Goal: Contribute content: Contribute content

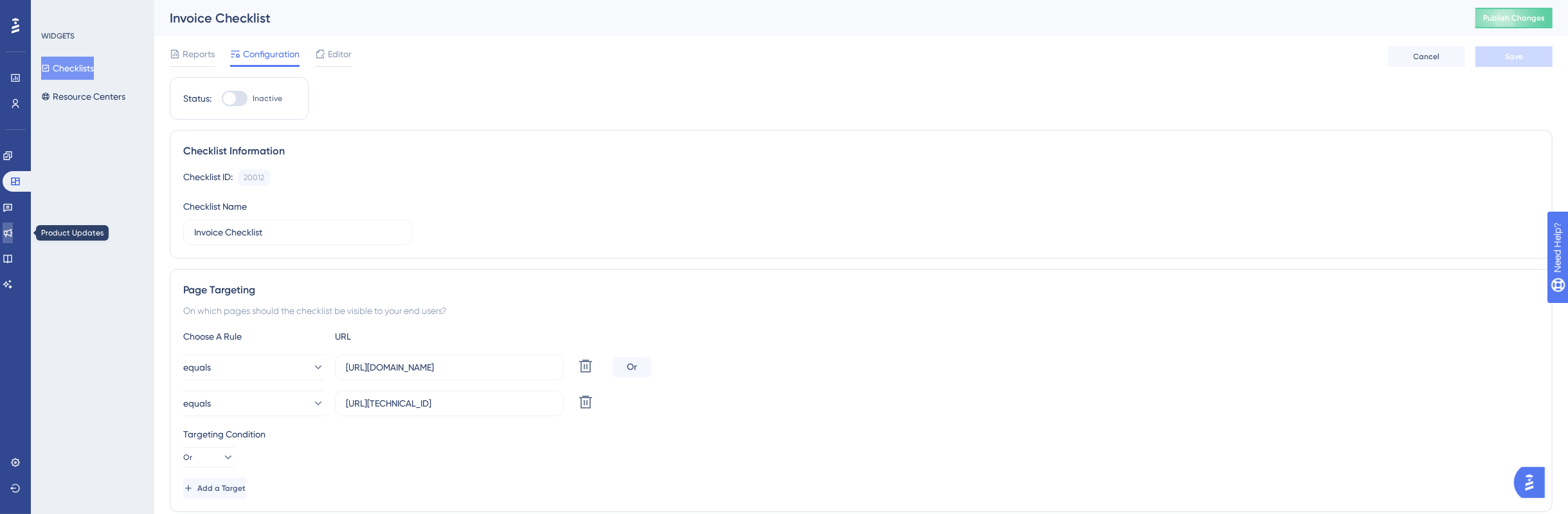
click at [5, 232] on link at bounding box center [7, 232] width 10 height 21
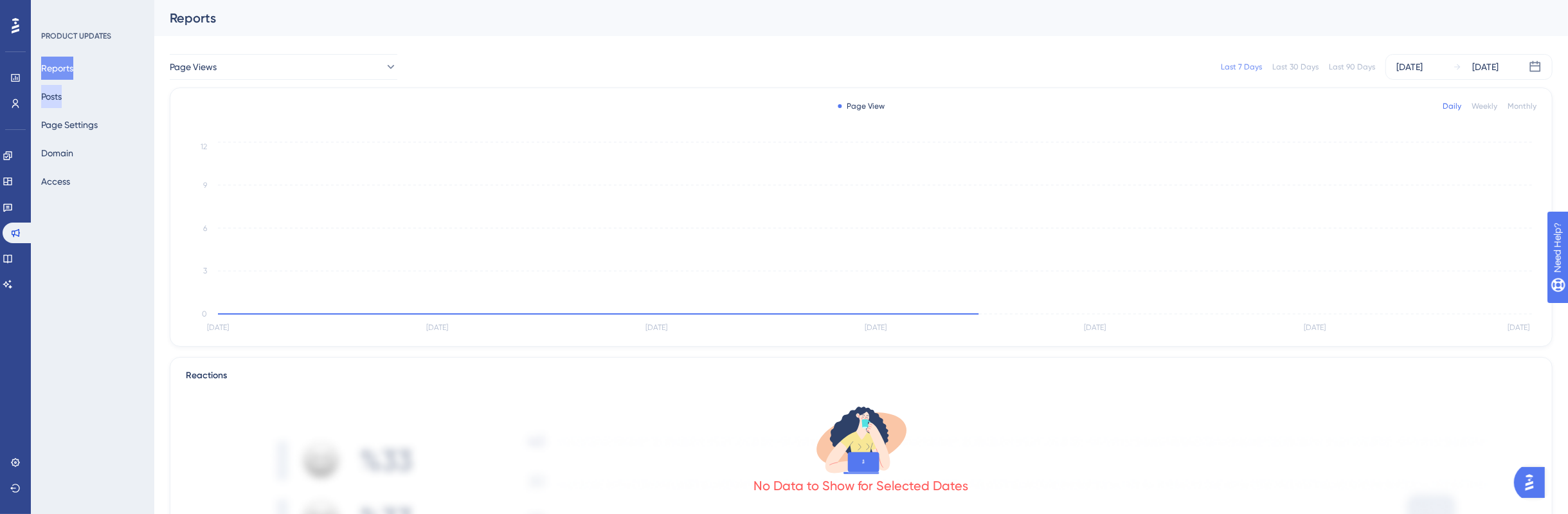
click at [62, 97] on button "Posts" at bounding box center [52, 96] width 21 height 23
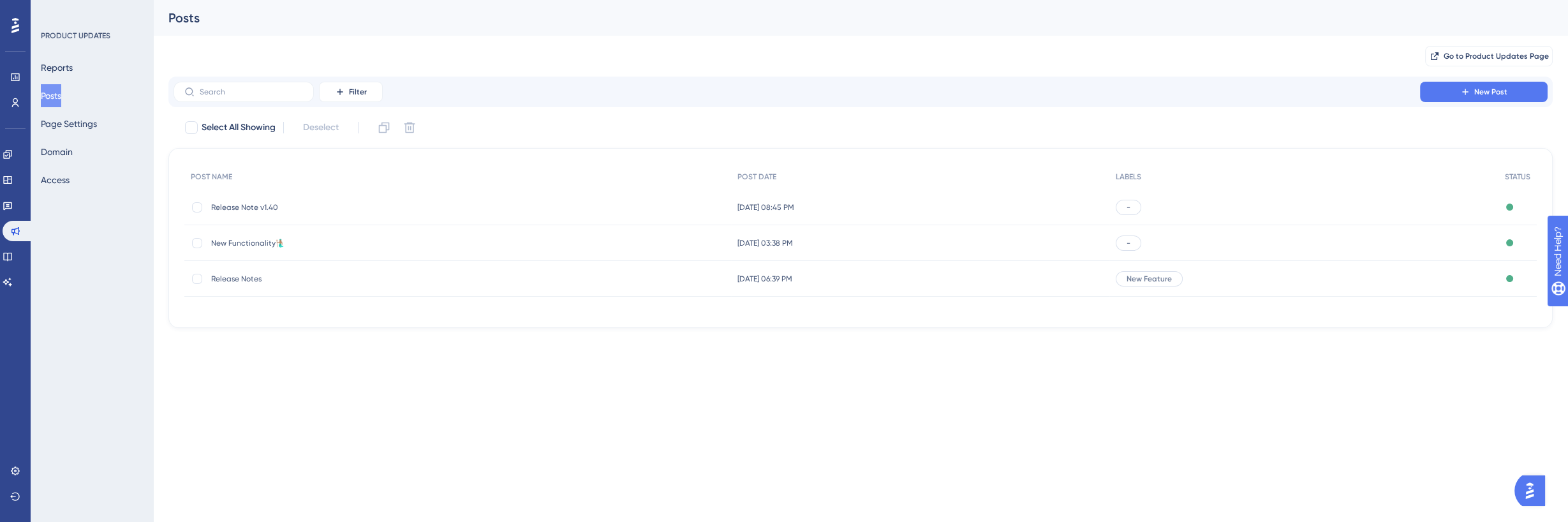
click at [463, 217] on div "Release Note v1.40 Release Note v1.40" at bounding box center [457, 207] width 547 height 35
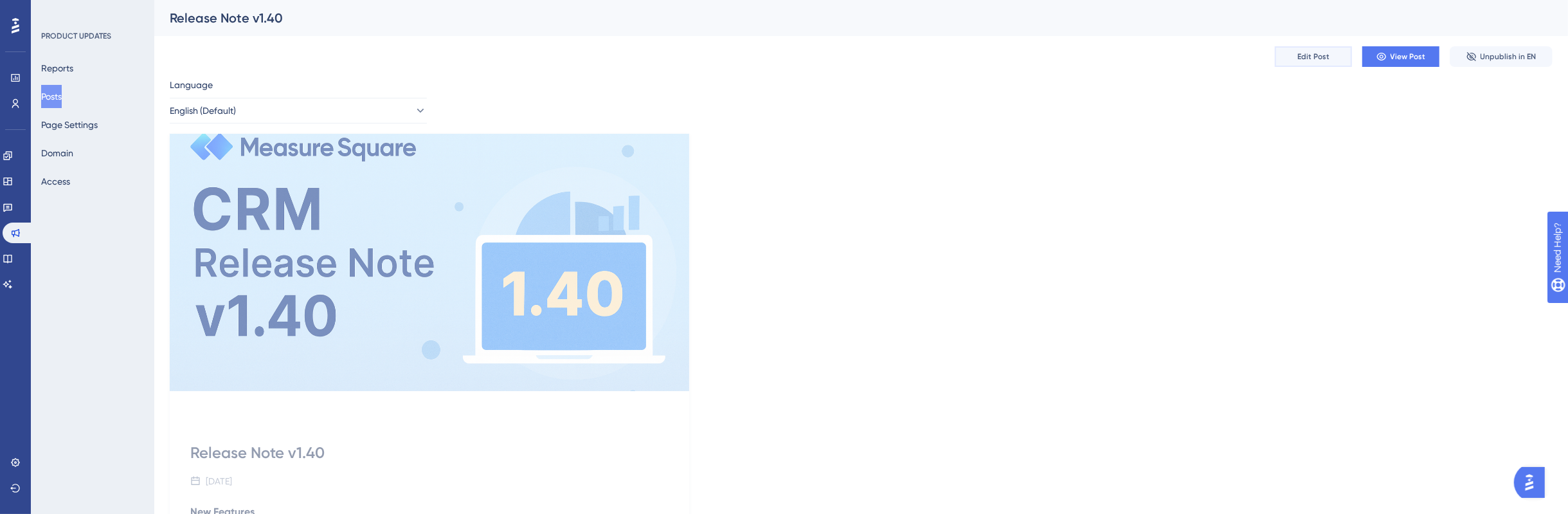
click at [1341, 60] on button "Edit Post" at bounding box center [1313, 56] width 77 height 21
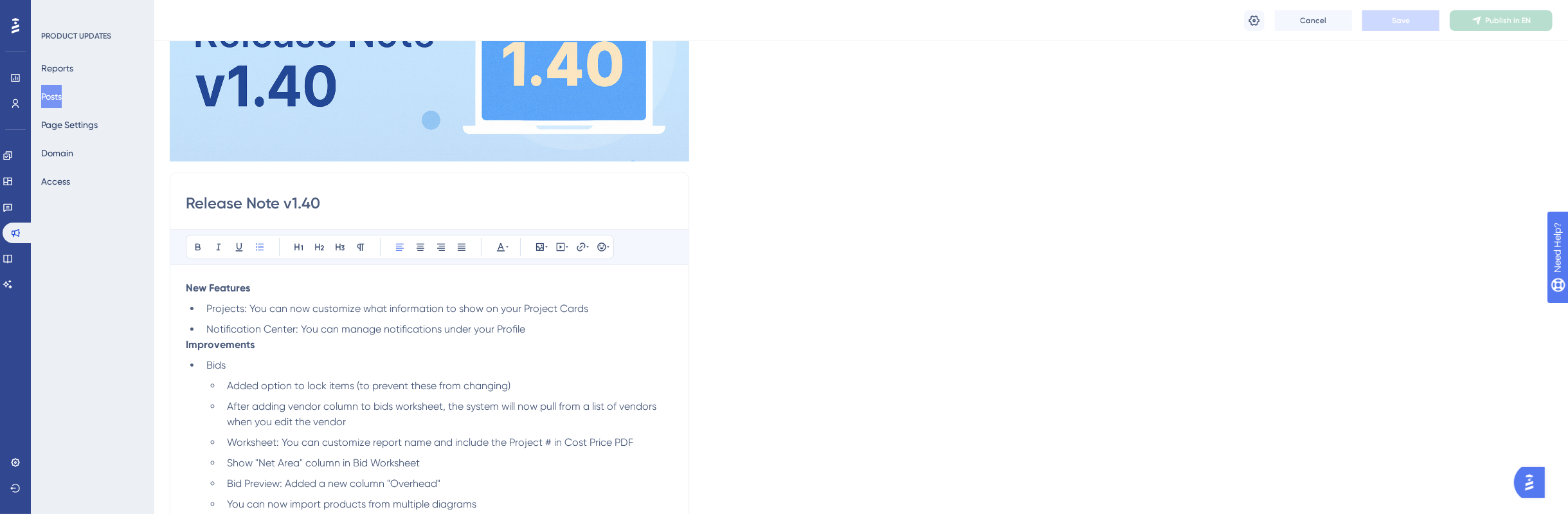
scroll to position [320, 0]
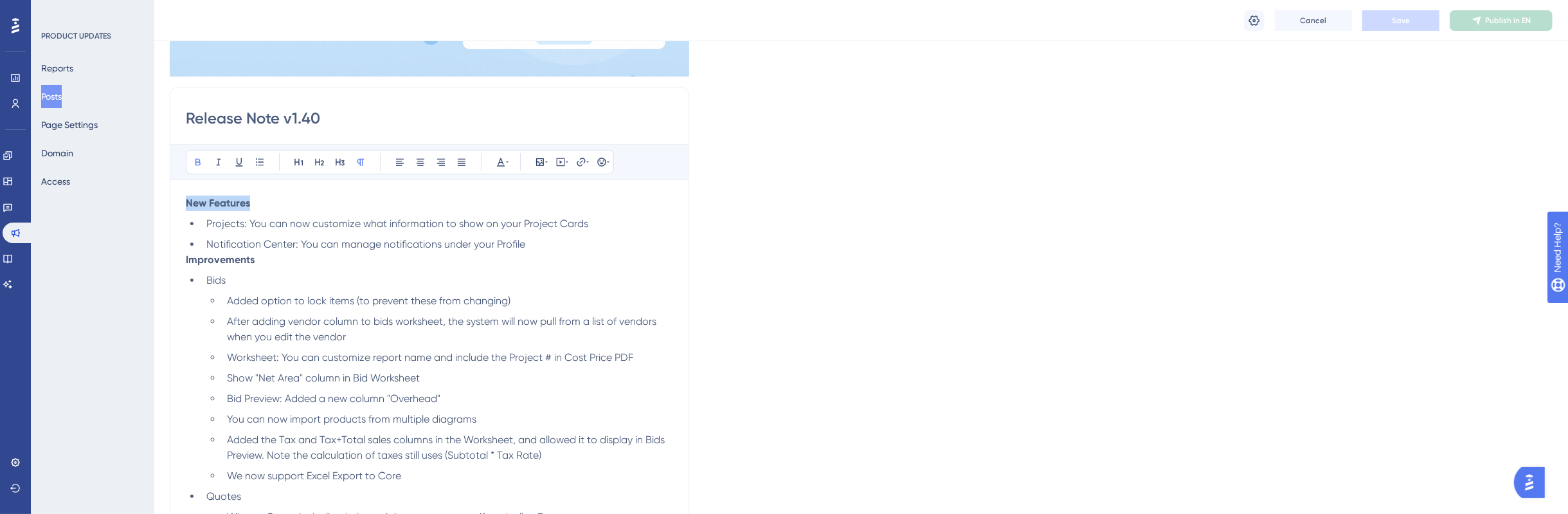
drag, startPoint x: 222, startPoint y: 202, endPoint x: 151, endPoint y: 201, distance: 71.0
click at [300, 161] on icon at bounding box center [298, 162] width 10 height 10
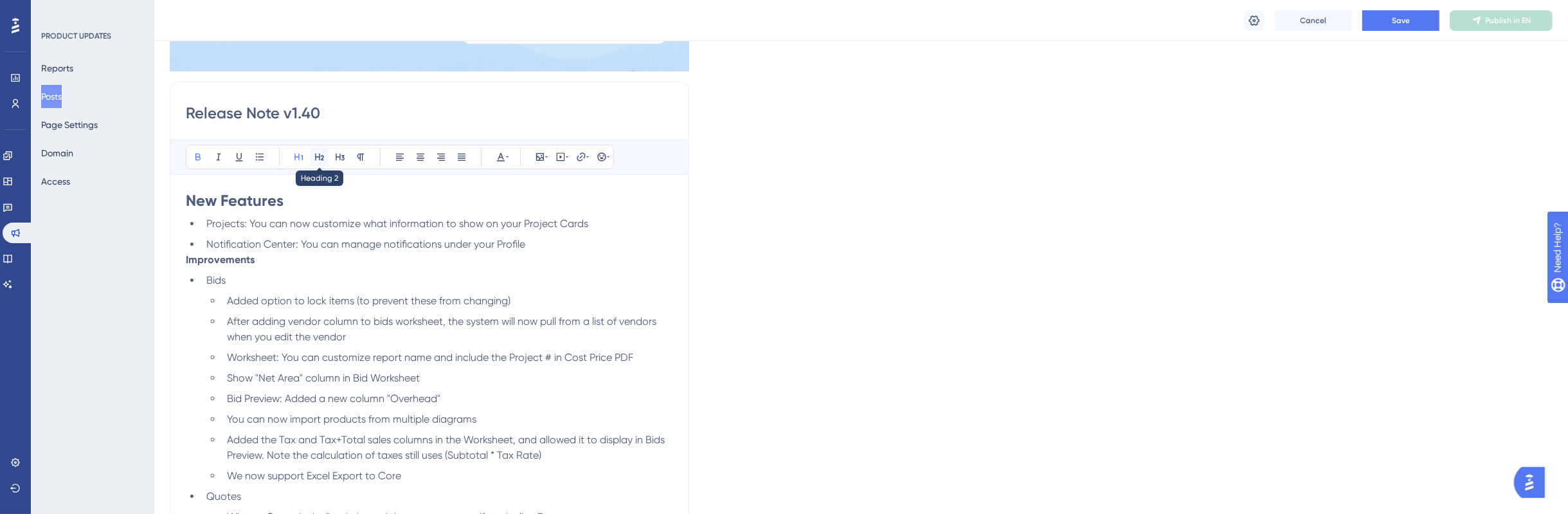
click at [315, 159] on icon at bounding box center [319, 157] width 9 height 7
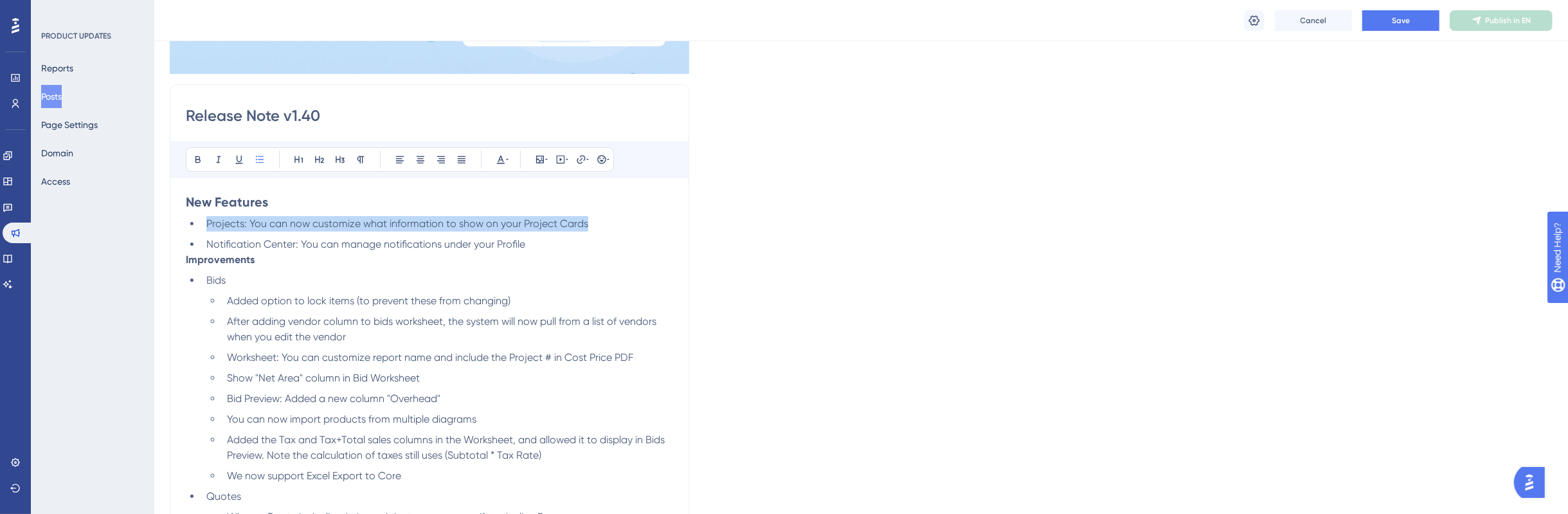
drag, startPoint x: 263, startPoint y: 244, endPoint x: 201, endPoint y: 212, distance: 69.8
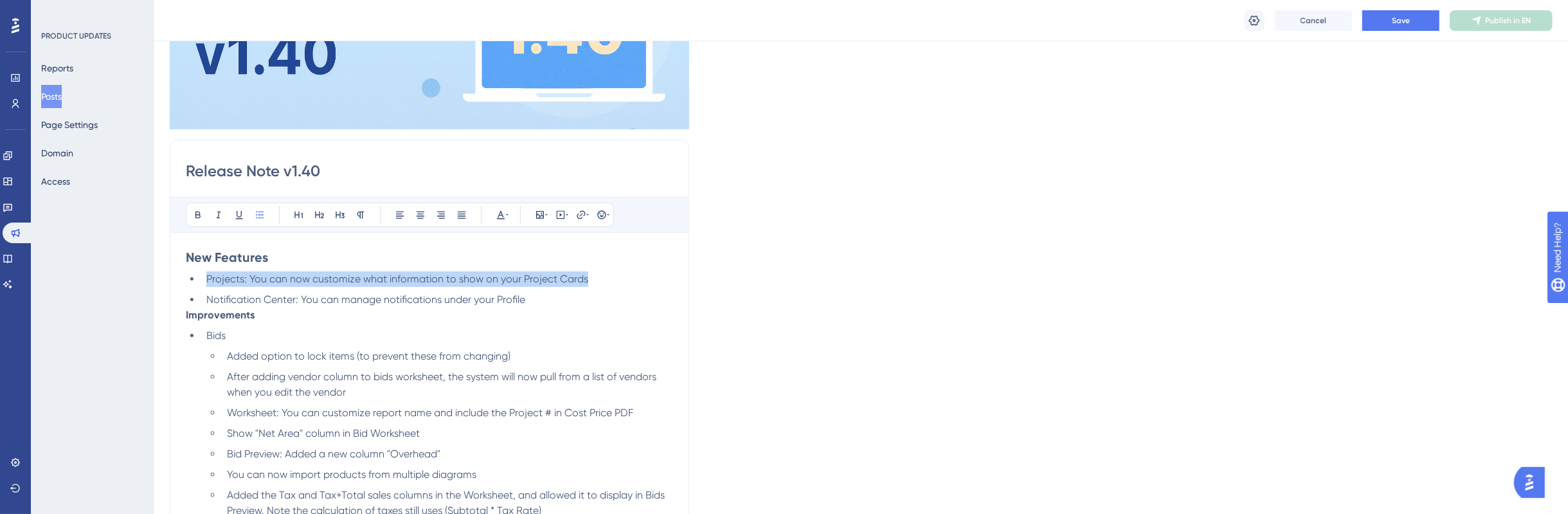
scroll to position [242, 0]
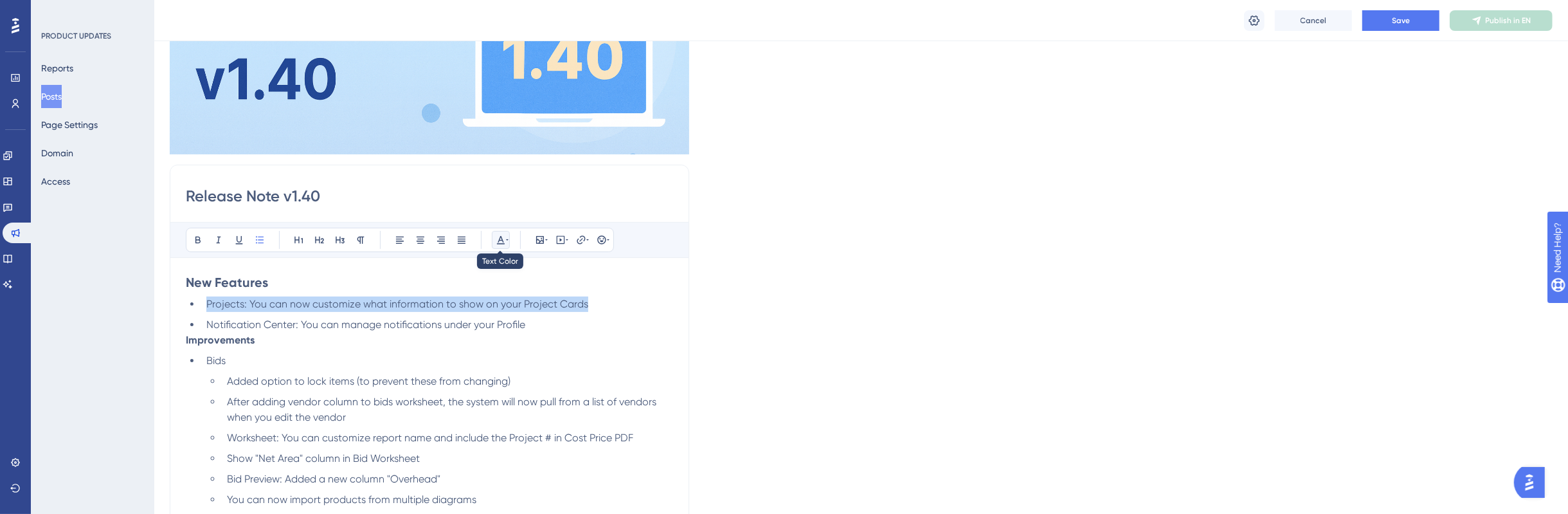
click at [506, 244] on icon at bounding box center [507, 240] width 2 height 10
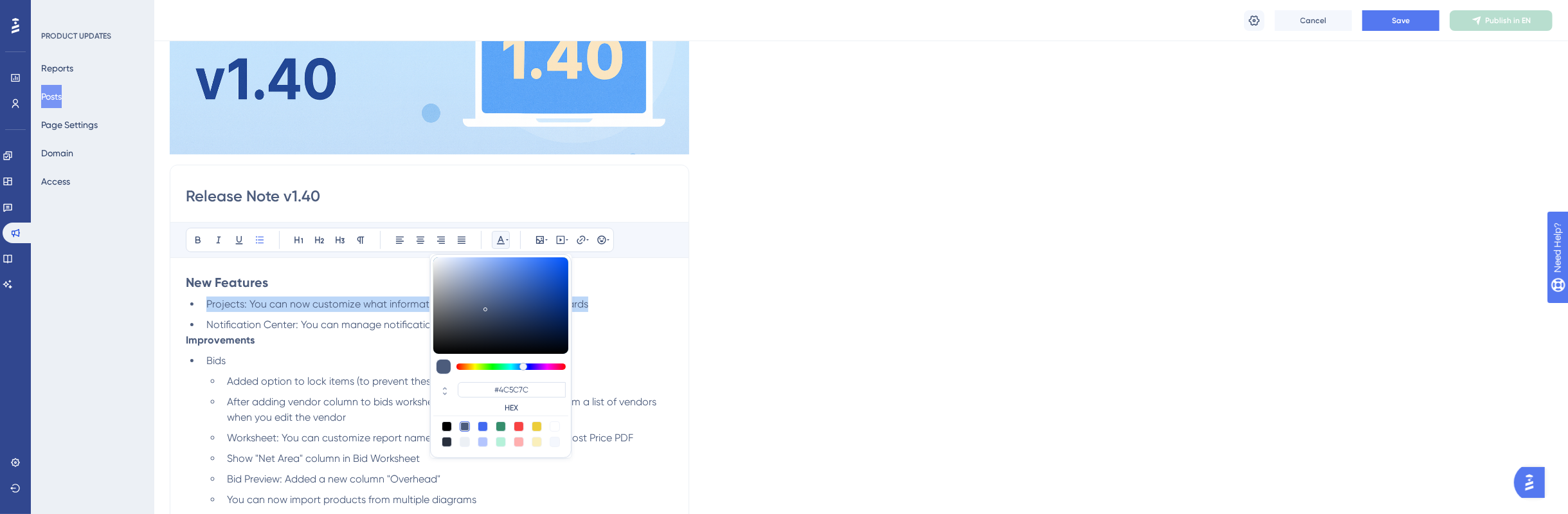
click at [506, 244] on icon at bounding box center [507, 240] width 2 height 10
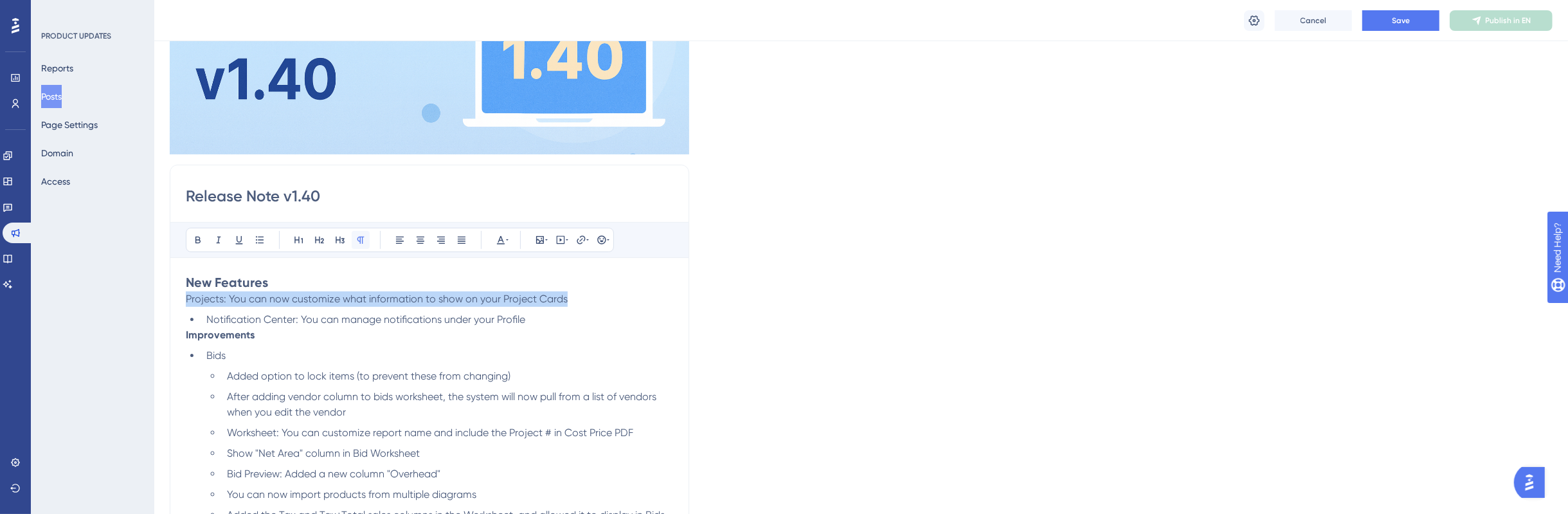
click at [360, 242] on icon at bounding box center [361, 240] width 7 height 7
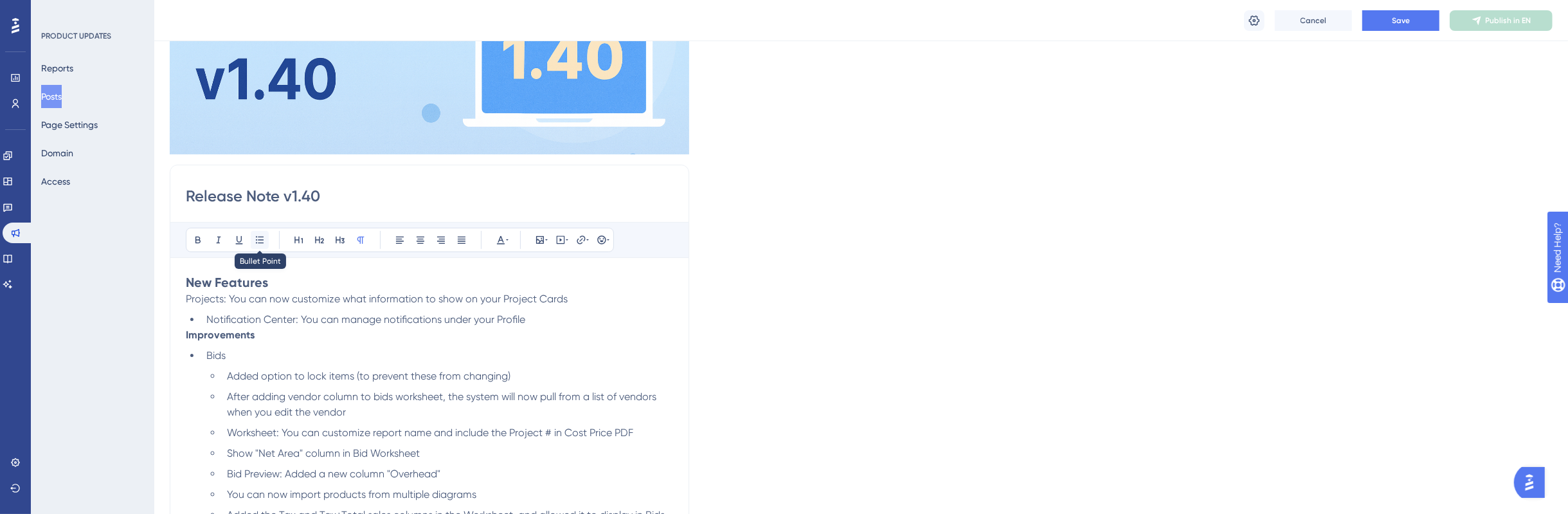
click at [266, 240] on button at bounding box center [259, 240] width 18 height 18
click at [357, 239] on icon at bounding box center [360, 240] width 10 height 10
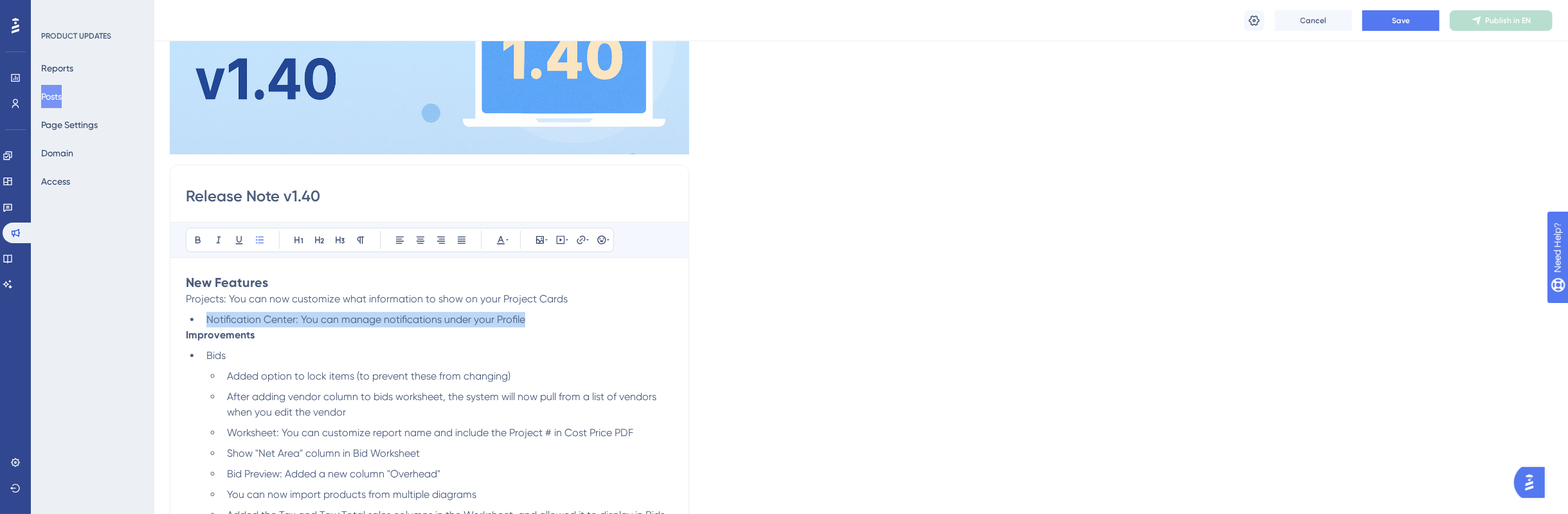
drag, startPoint x: 611, startPoint y: 324, endPoint x: 164, endPoint y: 302, distance: 447.5
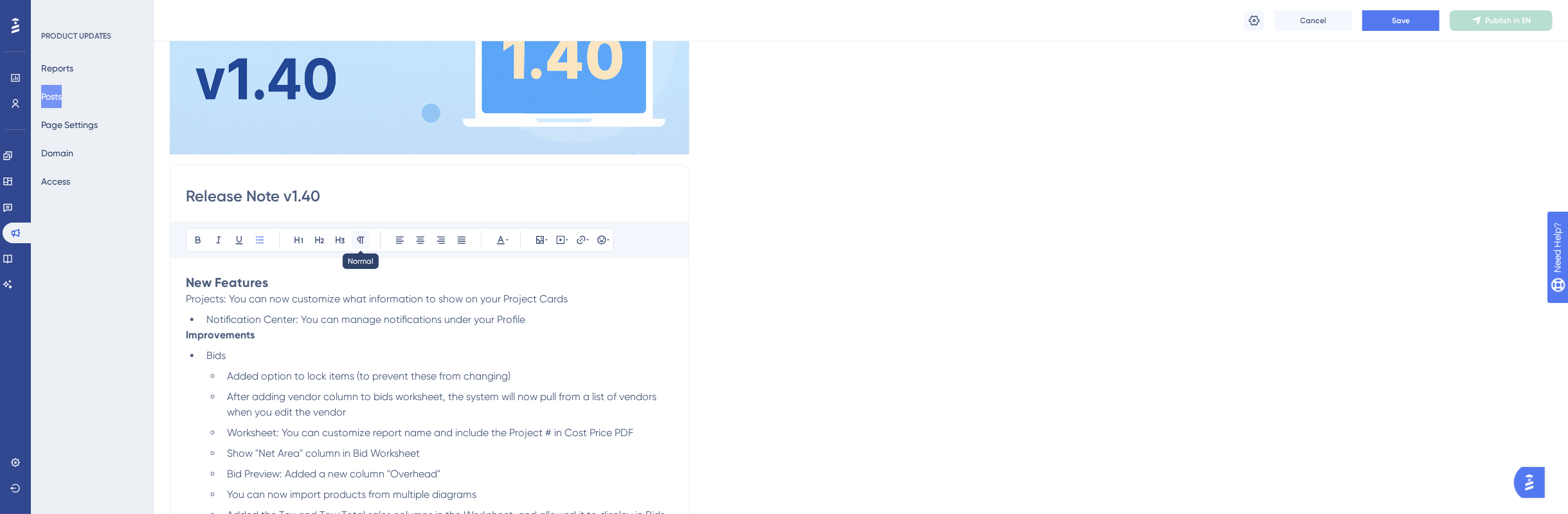
click at [359, 243] on icon at bounding box center [360, 240] width 10 height 10
click at [429, 294] on span "Projects: You can now customize what information to show on your Project Cards" at bounding box center [376, 298] width 381 height 12
click at [519, 313] on p "Notification Center: You can manage notifications under your Profile" at bounding box center [429, 314] width 487 height 15
click at [265, 240] on button at bounding box center [259, 240] width 18 height 18
click at [240, 294] on span "Projects: You can now customize what information to show on your Project Cards" at bounding box center [376, 298] width 381 height 12
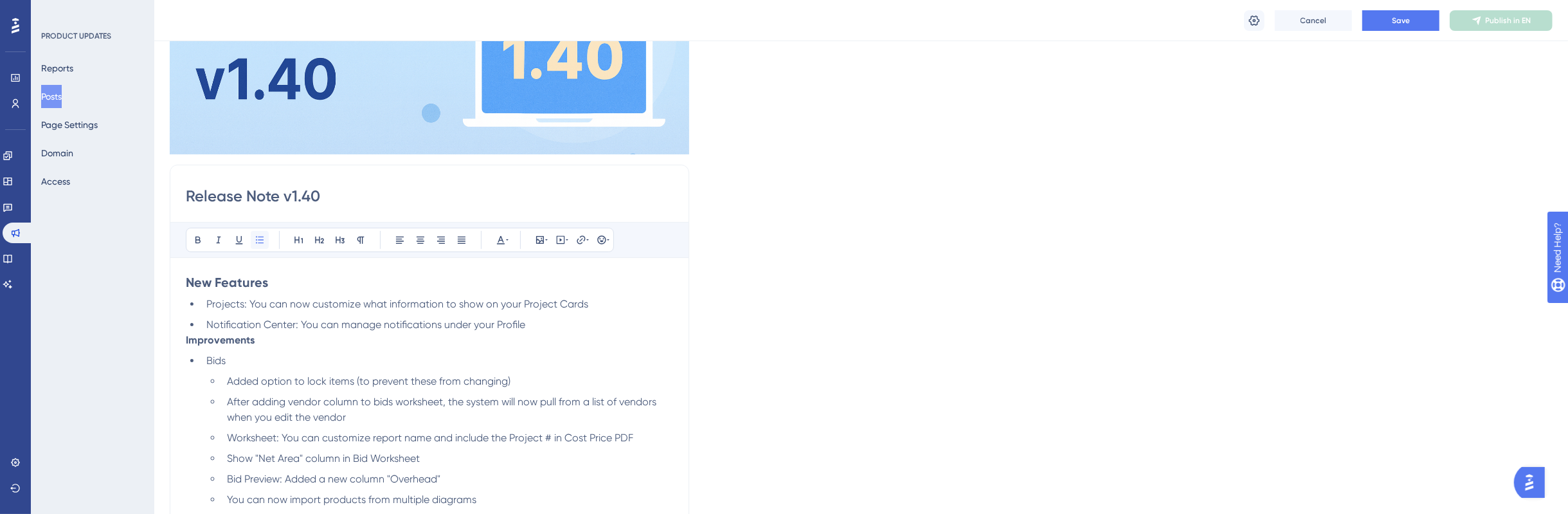
click at [266, 239] on button at bounding box center [259, 240] width 18 height 18
drag, startPoint x: 259, startPoint y: 308, endPoint x: 209, endPoint y: 304, distance: 50.2
click at [209, 304] on span "Projects: You can now customize what information to show on your Project Cards" at bounding box center [397, 303] width 381 height 12
click at [205, 239] on button at bounding box center [197, 240] width 18 height 18
drag, startPoint x: 321, startPoint y: 349, endPoint x: 209, endPoint y: 343, distance: 112.2
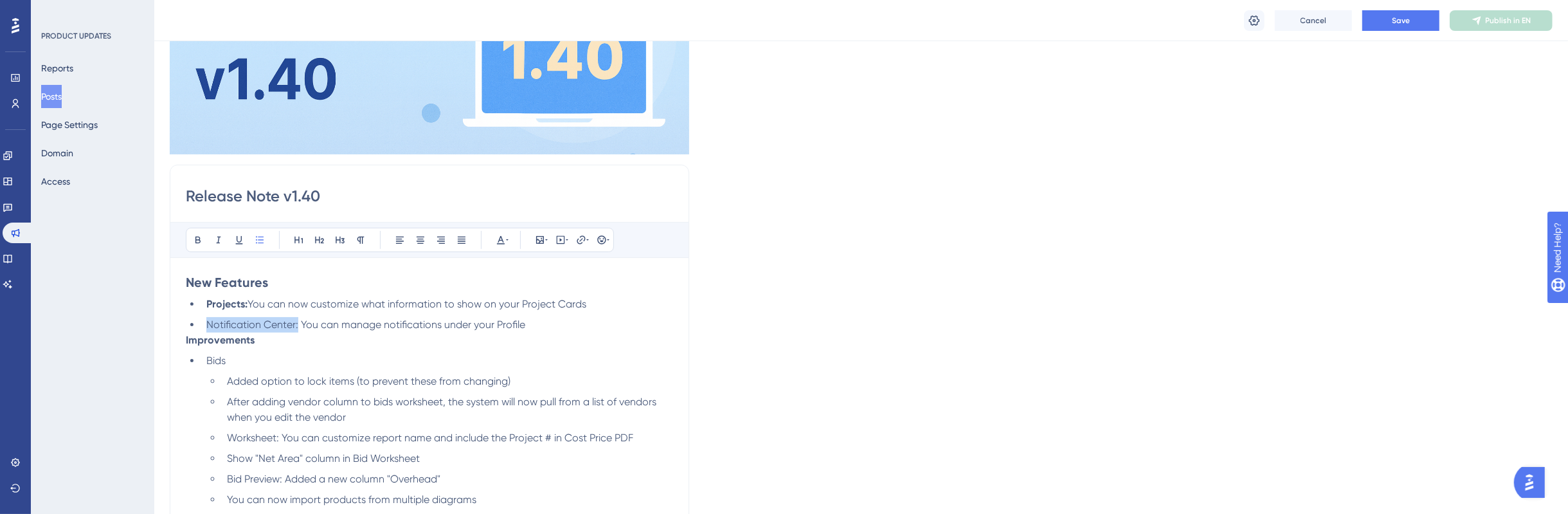
click at [209, 331] on span "Notification Center: You can manage notifications under your Profile" at bounding box center [366, 324] width 319 height 12
drag, startPoint x: 196, startPoint y: 238, endPoint x: 205, endPoint y: 241, distance: 9.5
click at [196, 239] on icon at bounding box center [197, 240] width 10 height 10
drag, startPoint x: 276, startPoint y: 276, endPoint x: 161, endPoint y: 270, distance: 115.2
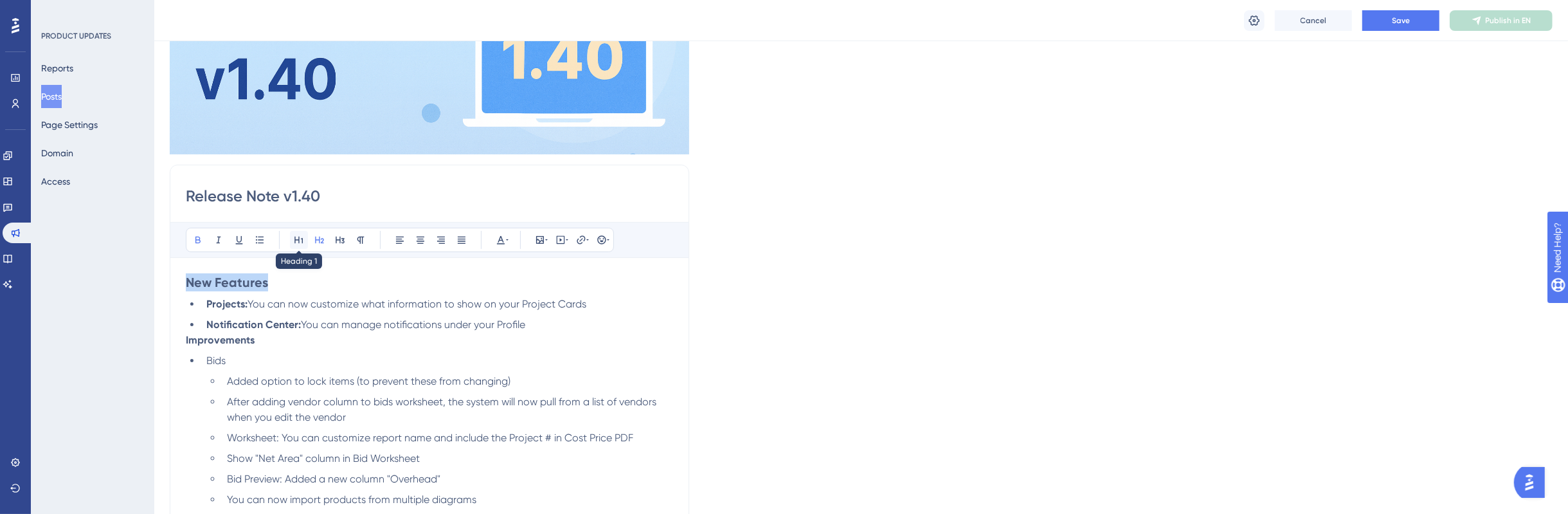
click at [297, 243] on button at bounding box center [299, 240] width 18 height 18
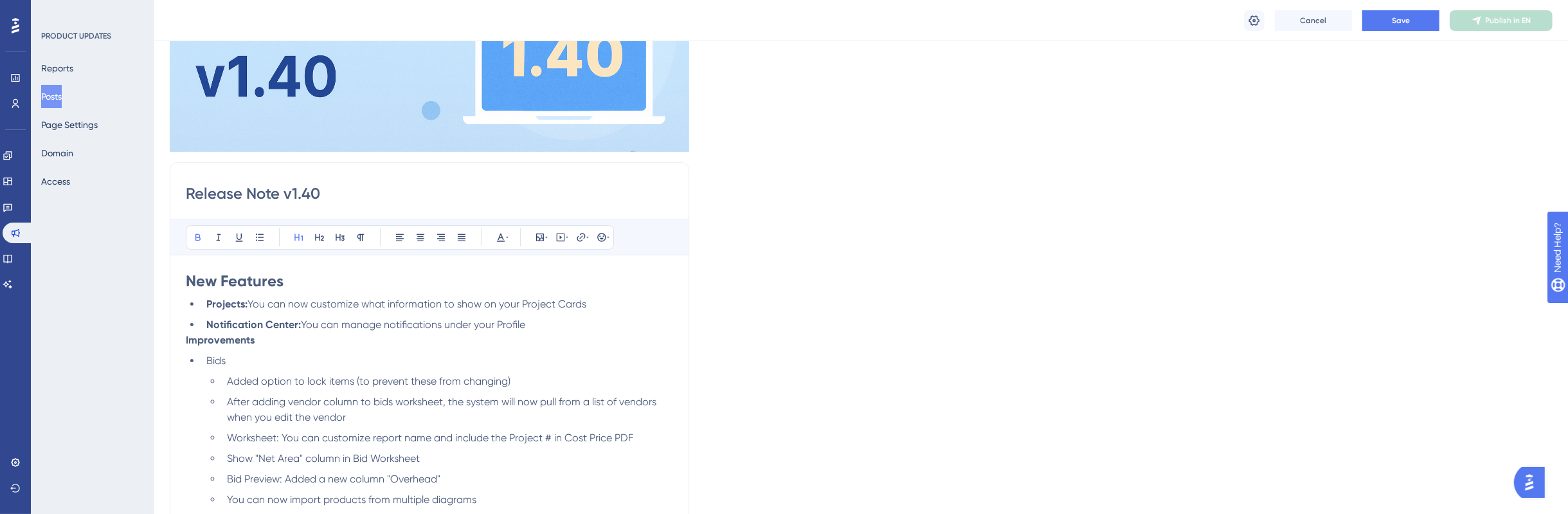
click at [341, 289] on h1 "New Features" at bounding box center [429, 281] width 487 height 21
drag, startPoint x: 256, startPoint y: 368, endPoint x: 145, endPoint y: 366, distance: 111.0
click at [302, 236] on icon at bounding box center [298, 237] width 10 height 10
drag, startPoint x: 244, startPoint y: 392, endPoint x: 194, endPoint y: 389, distance: 50.1
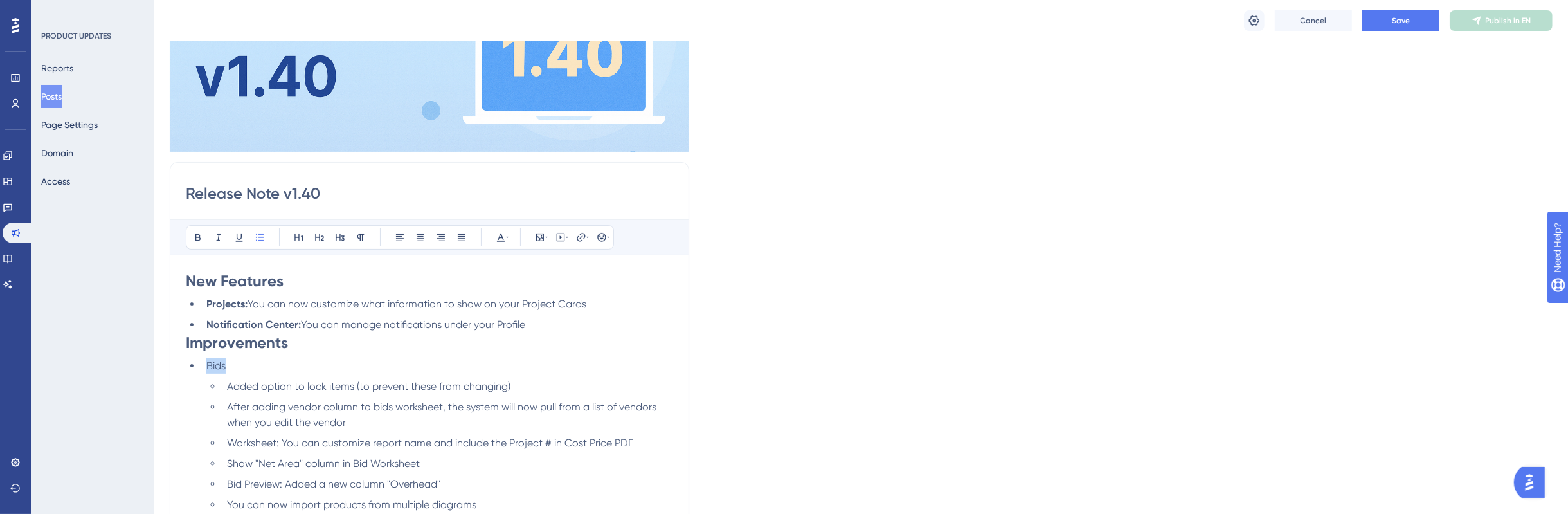
click at [196, 234] on icon at bounding box center [197, 237] width 5 height 7
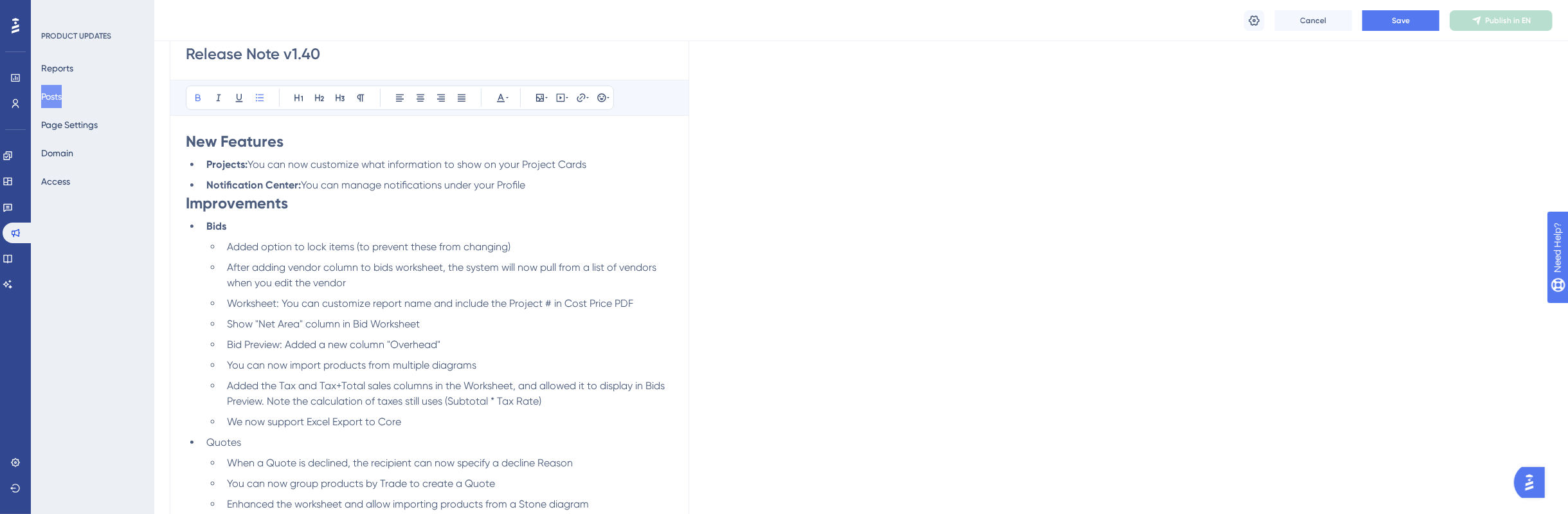
scroll to position [485, 0]
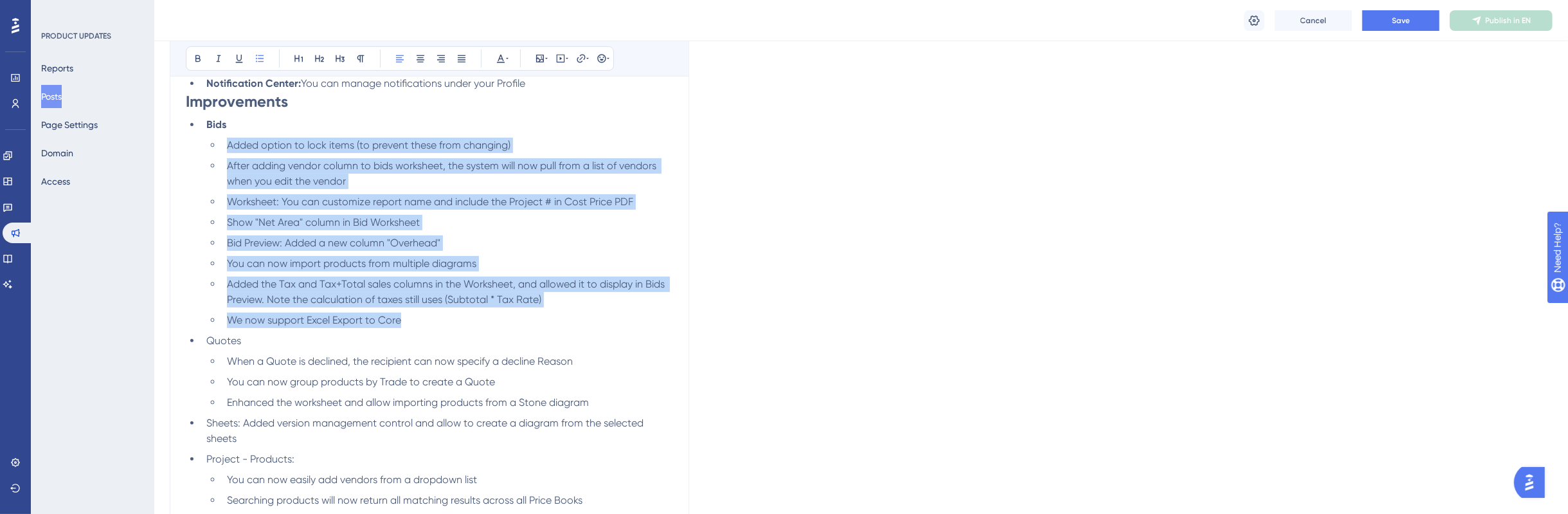
drag, startPoint x: 389, startPoint y: 389, endPoint x: 210, endPoint y: 180, distance: 275.2
click at [210, 180] on ul "Added option to lock items (to prevent these from changing) After adding vendor…" at bounding box center [439, 232] width 466 height 190
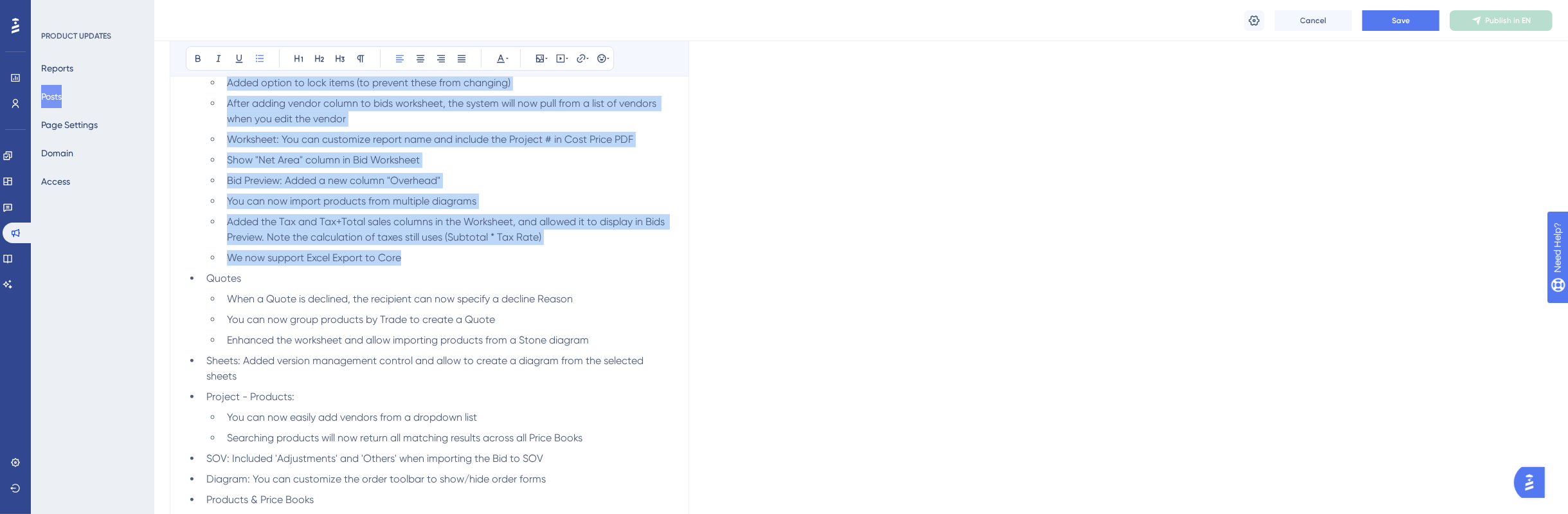
scroll to position [566, 0]
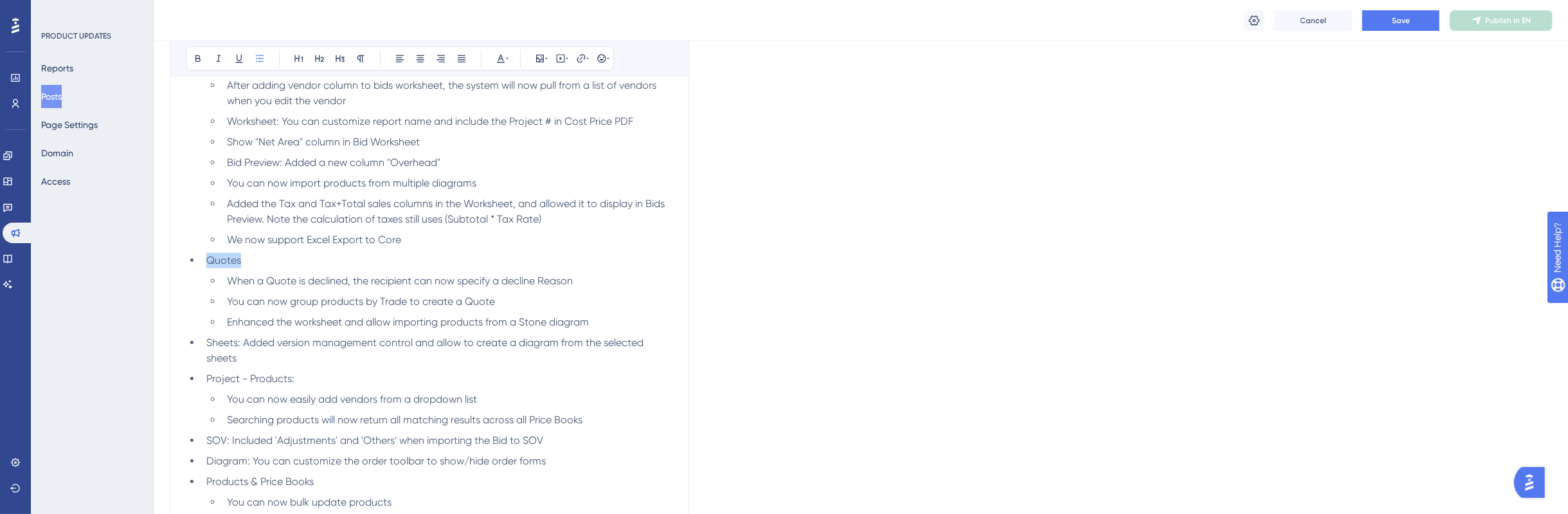
drag, startPoint x: 275, startPoint y: 370, endPoint x: 193, endPoint y: 362, distance: 82.4
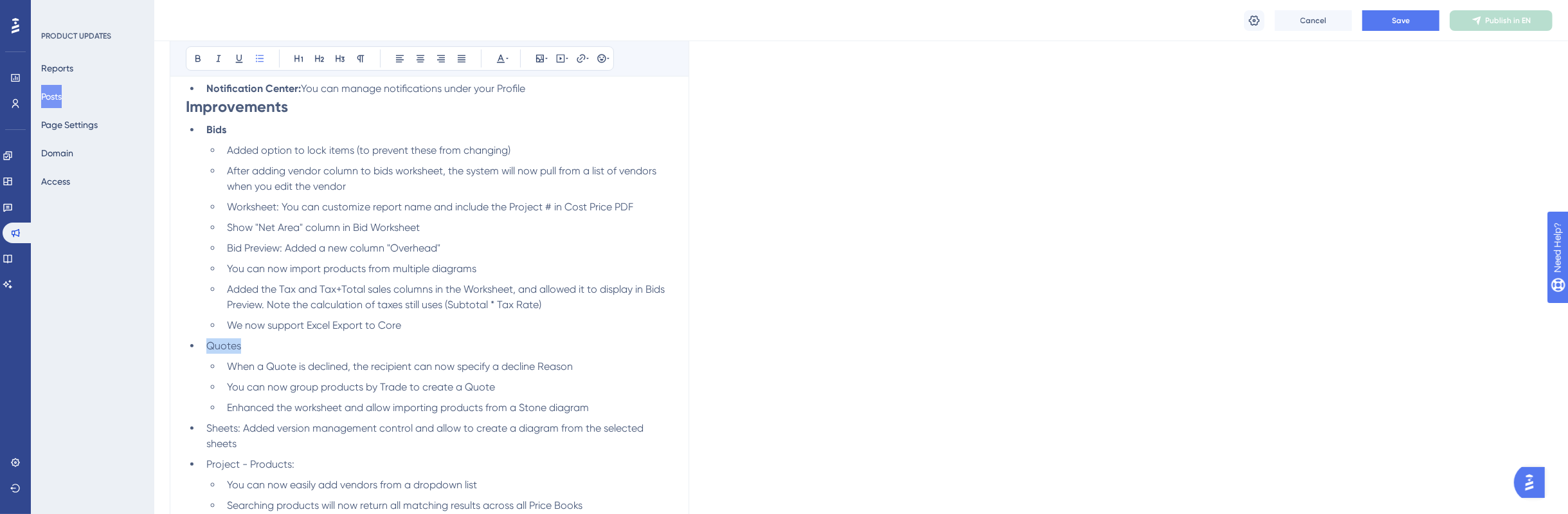
scroll to position [164, 0]
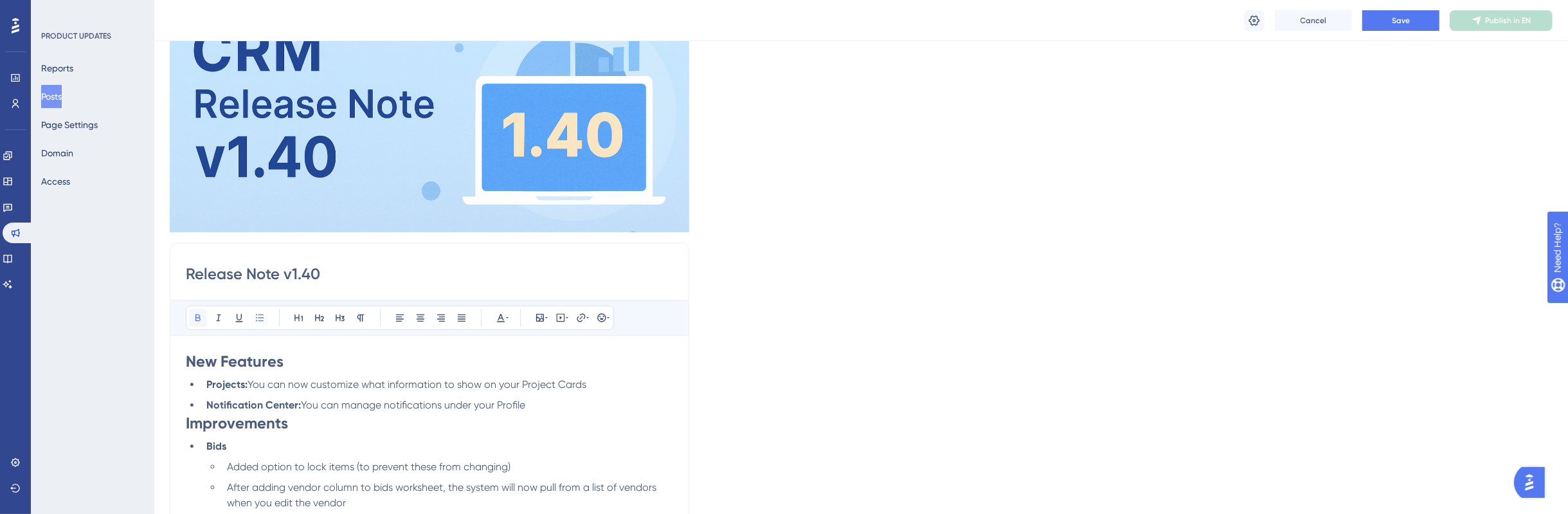
click at [198, 313] on icon at bounding box center [197, 317] width 10 height 10
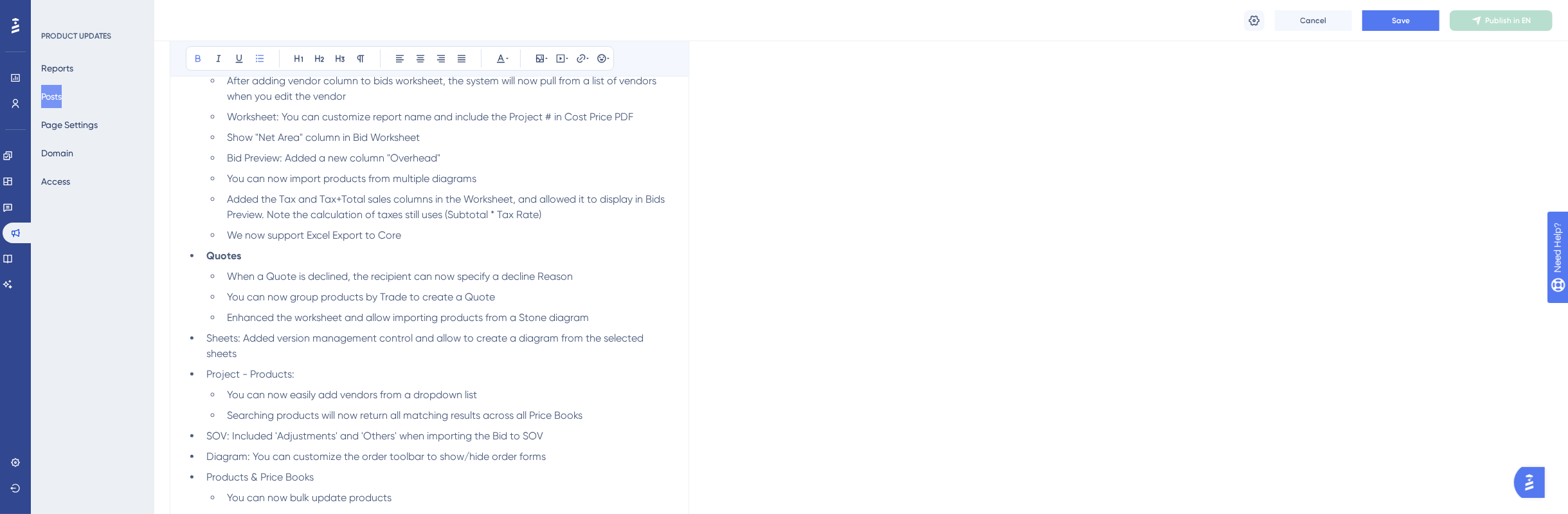
scroll to position [646, 0]
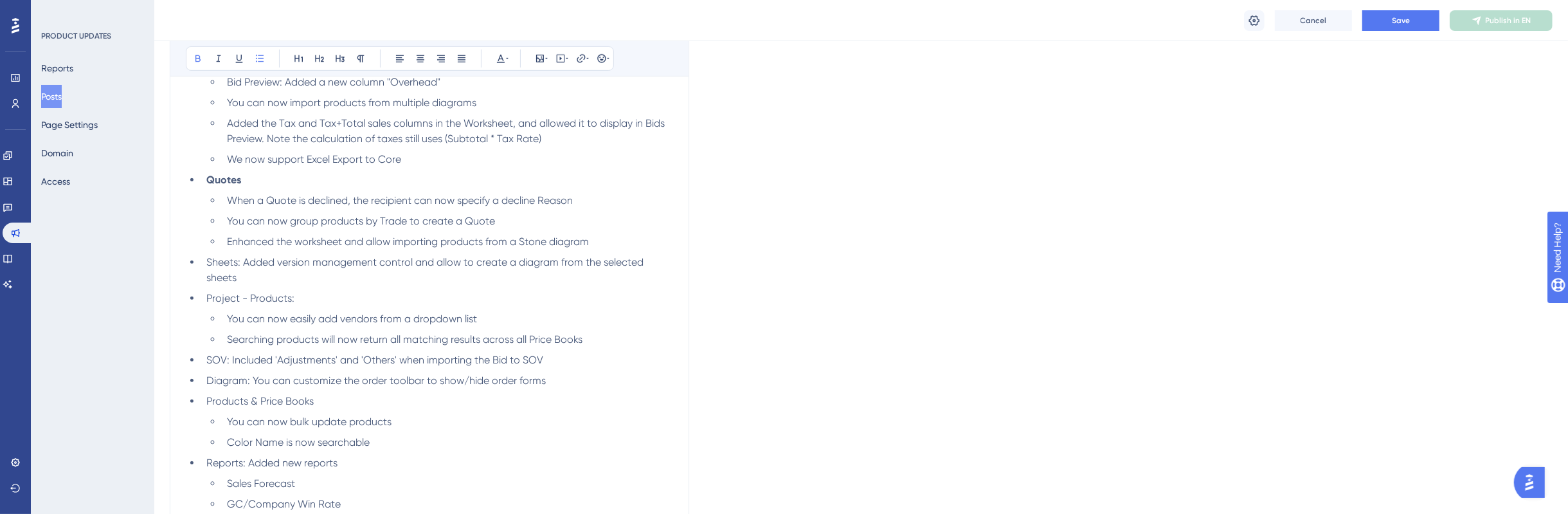
click at [299, 298] on ul "Bids Added option to lock items (to prevent these from changing) After adding v…" at bounding box center [429, 506] width 487 height 1100
click at [283, 188] on li "Quotes" at bounding box center [437, 179] width 472 height 15
drag, startPoint x: 251, startPoint y: 409, endPoint x: 229, endPoint y: 384, distance: 33.3
click at [197, 411] on ul "Bids Added option to lock items (to prevent these from changing) After adding v…" at bounding box center [429, 506] width 487 height 1100
click at [205, 59] on button at bounding box center [197, 58] width 18 height 18
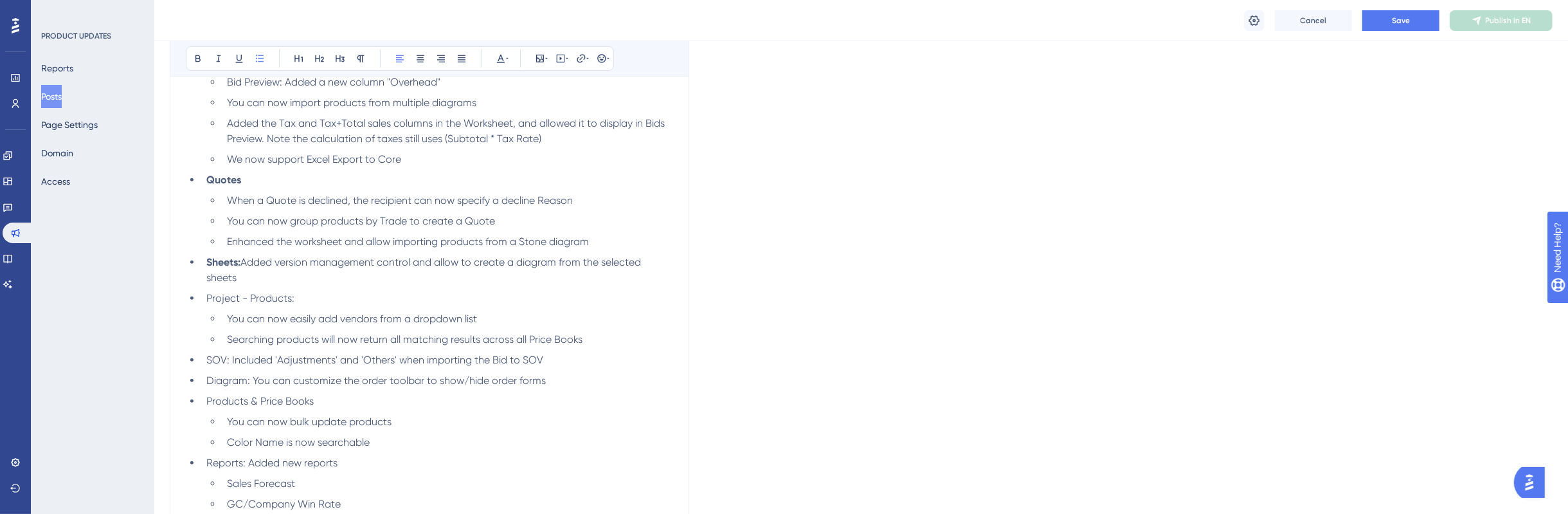
click at [333, 247] on span "Enhanced the worksheet and allow importing products from a Stone diagram" at bounding box center [408, 241] width 362 height 12
drag, startPoint x: 323, startPoint y: 448, endPoint x: 210, endPoint y: 363, distance: 141.4
click at [199, 440] on ul "Bids Added option to lock items (to prevent these from changing) After adding v…" at bounding box center [429, 506] width 487 height 1100
click at [201, 64] on button at bounding box center [197, 58] width 18 height 18
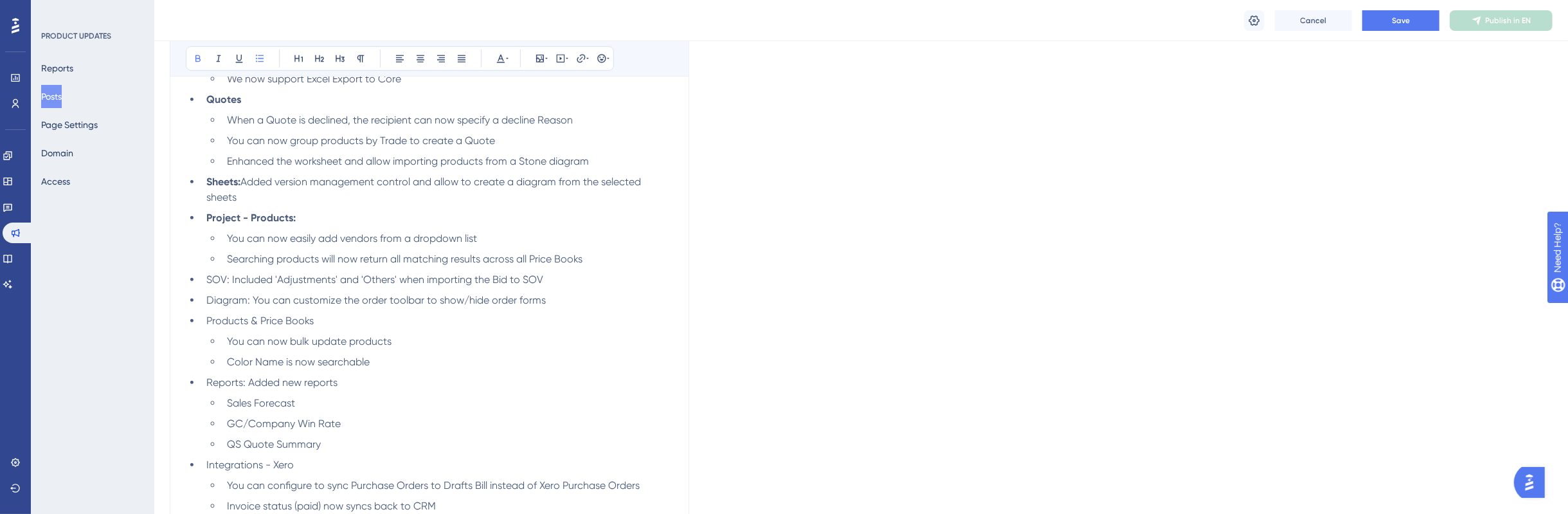
scroll to position [887, 0]
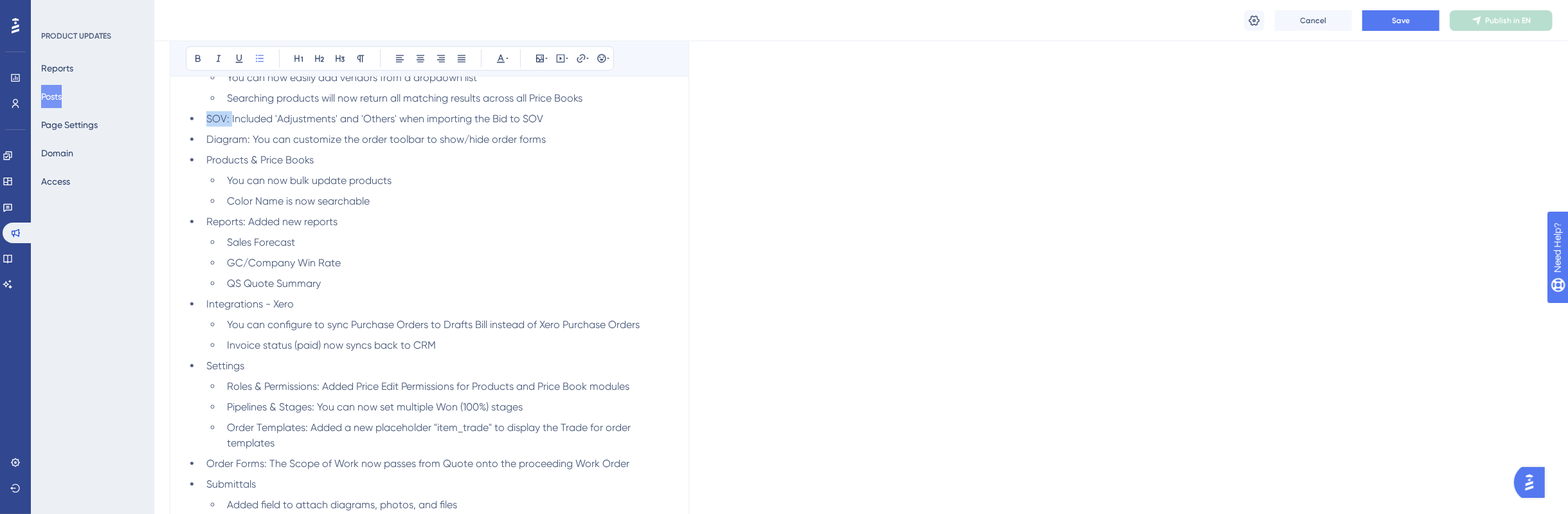
drag, startPoint x: 236, startPoint y: 282, endPoint x: 171, endPoint y: 282, distance: 65.0
click at [171, 282] on div "Release Note v1.40 Bold Italic Underline Bullet Point Heading 1 Heading 2 Headi…" at bounding box center [429, 293] width 519 height 1549
click at [201, 56] on icon at bounding box center [197, 58] width 10 height 10
drag, startPoint x: 263, startPoint y: 308, endPoint x: 204, endPoint y: 302, distance: 59.3
click at [206, 145] on span "Diagram: You can customize the order toolbar to show/hide order forms" at bounding box center [376, 139] width 339 height 12
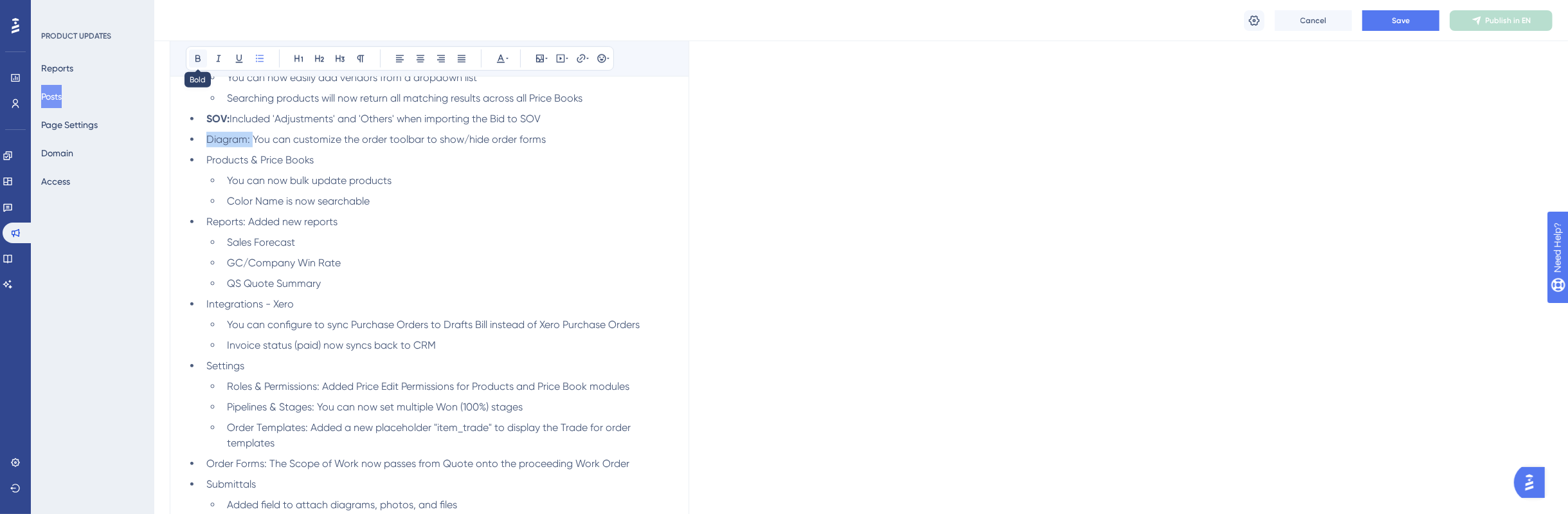
click at [201, 57] on icon at bounding box center [197, 58] width 10 height 10
drag, startPoint x: 381, startPoint y: 331, endPoint x: 190, endPoint y: 307, distance: 192.5
click at [201, 168] on li "Products & Price Books" at bounding box center [437, 159] width 472 height 15
click at [198, 60] on icon at bounding box center [197, 59] width 5 height 7
drag, startPoint x: 379, startPoint y: 408, endPoint x: 190, endPoint y: 405, distance: 189.0
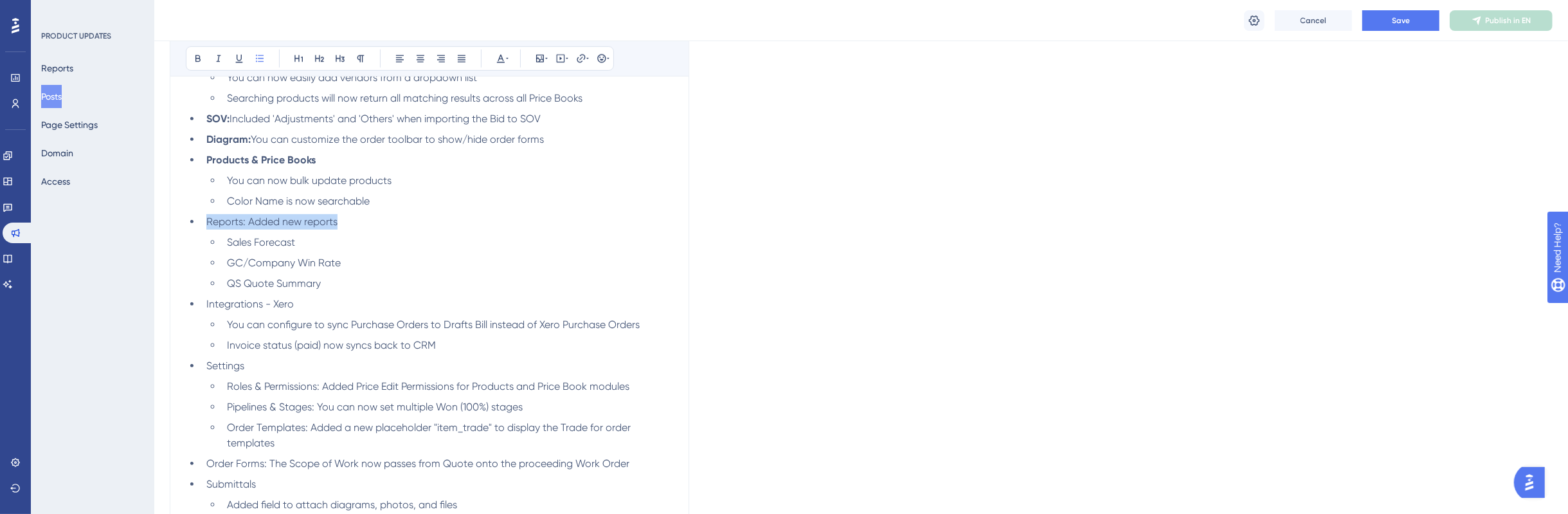
click at [201, 229] on li "Reports: Added new reports" at bounding box center [437, 221] width 472 height 15
click at [198, 58] on icon at bounding box center [197, 59] width 5 height 7
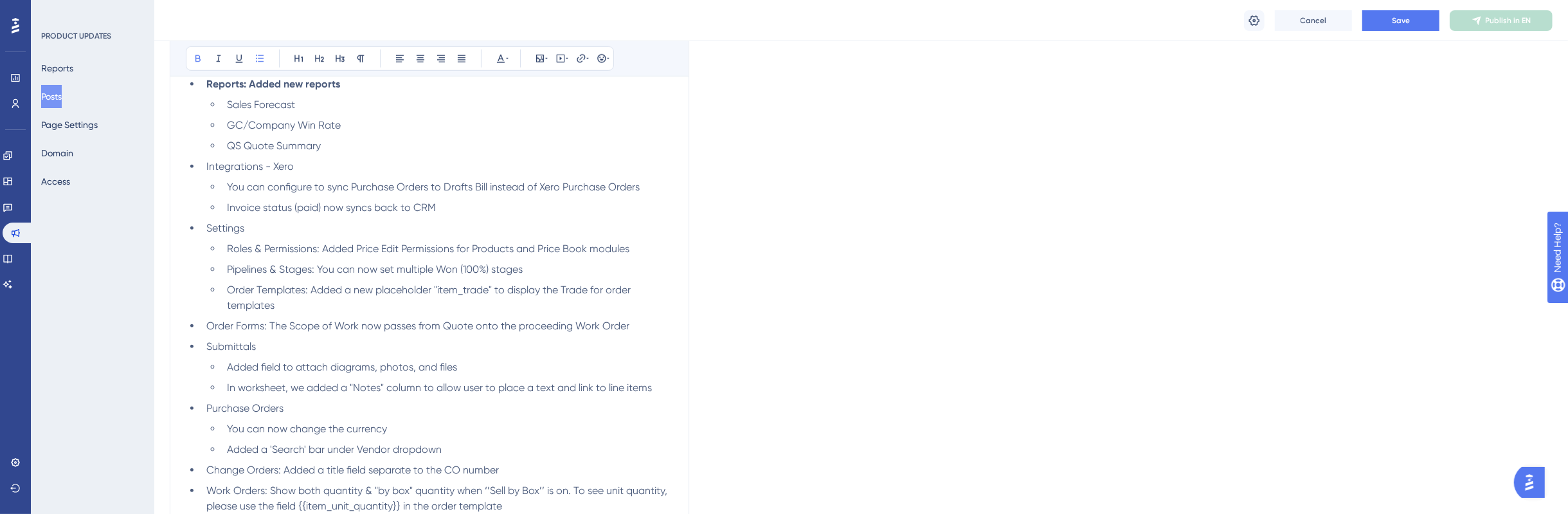
scroll to position [1048, 0]
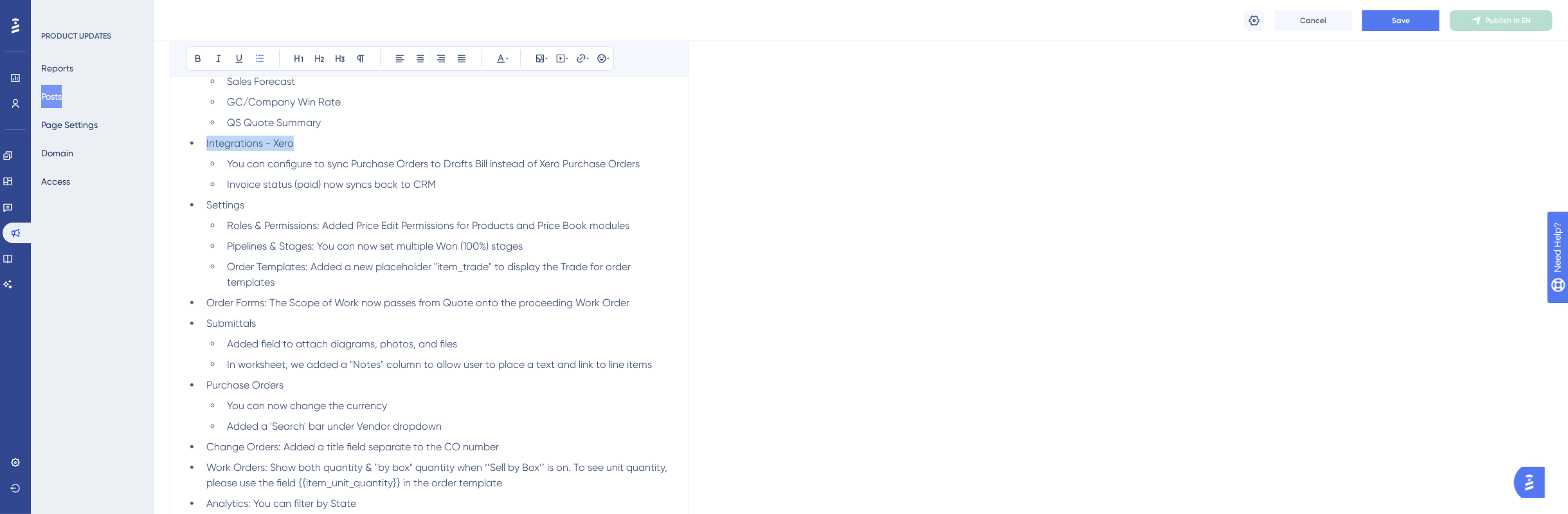
drag, startPoint x: 333, startPoint y: 344, endPoint x: 195, endPoint y: 345, distance: 138.0
click at [195, 345] on ul "Bids Added option to lock items (to prevent these from changing) After adding v…" at bounding box center [429, 104] width 487 height 1100
click at [204, 49] on button at bounding box center [197, 58] width 18 height 18
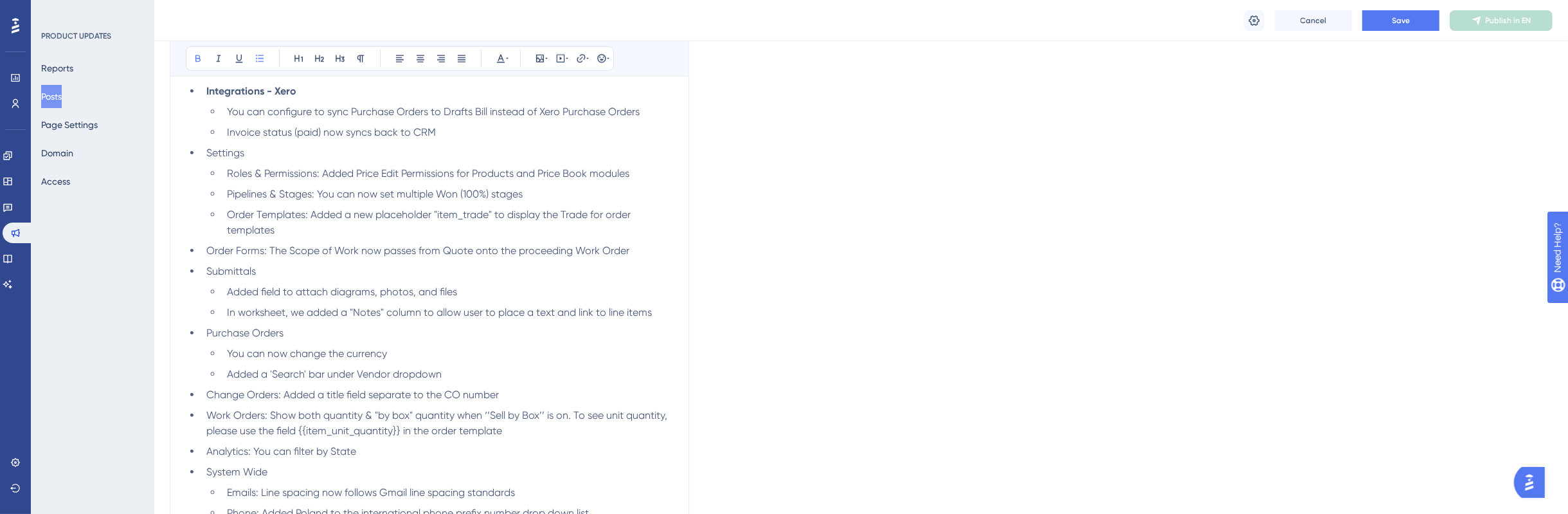
scroll to position [1128, 0]
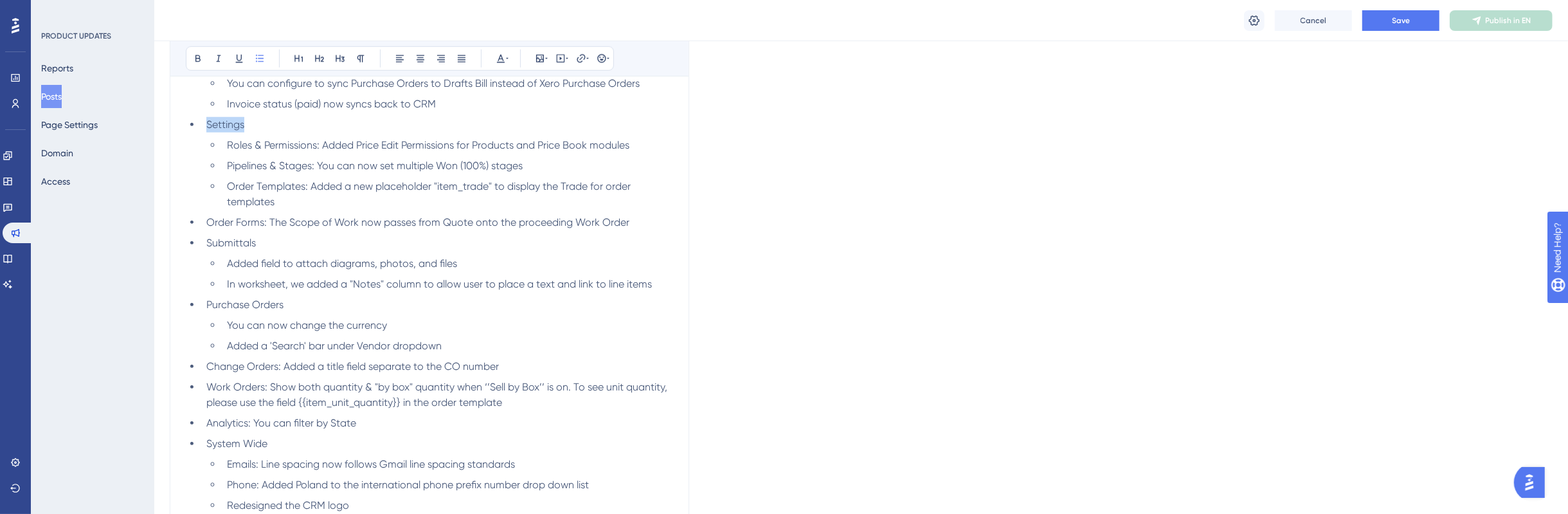
drag, startPoint x: 278, startPoint y: 352, endPoint x: 178, endPoint y: 346, distance: 100.2
click at [178, 346] on div "Release Note v1.40 Bold Italic Underline Bullet Point Heading 1 Heading 2 Headi…" at bounding box center [429, 52] width 519 height 1549
click at [204, 63] on button at bounding box center [197, 58] width 18 height 18
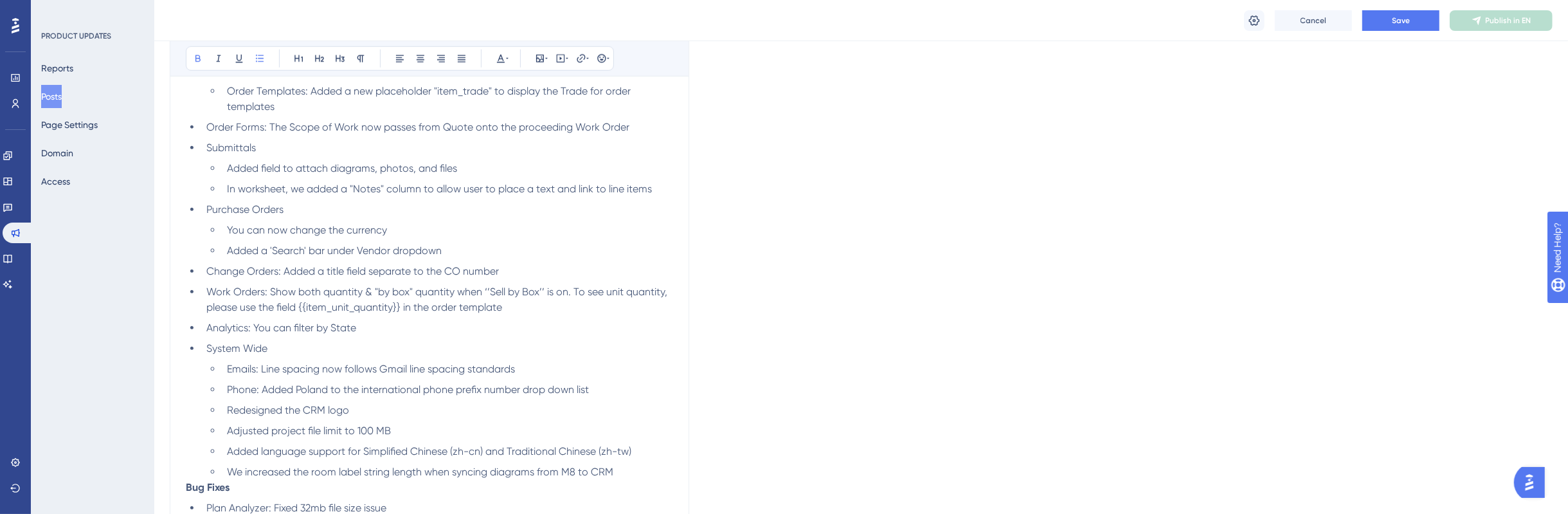
scroll to position [1289, 0]
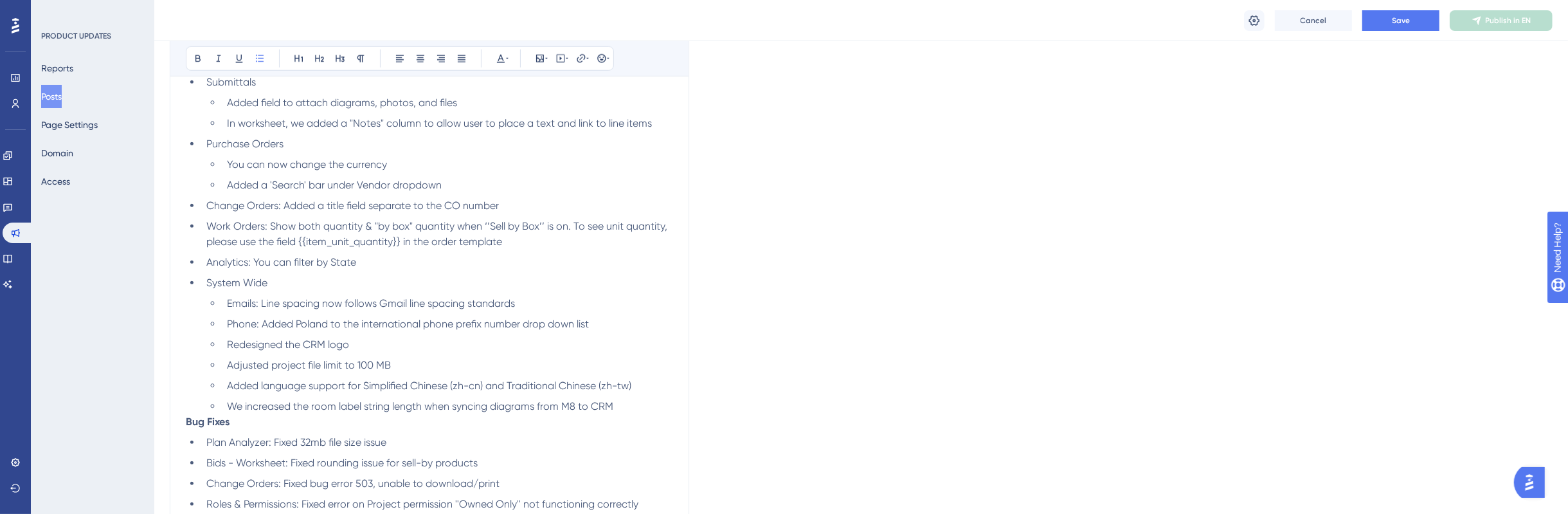
drag, startPoint x: 282, startPoint y: 326, endPoint x: 164, endPoint y: 327, distance: 118.0
click at [201, 49] on button at bounding box center [197, 58] width 18 height 18
drag, startPoint x: 289, startPoint y: 372, endPoint x: 178, endPoint y: 365, distance: 111.2
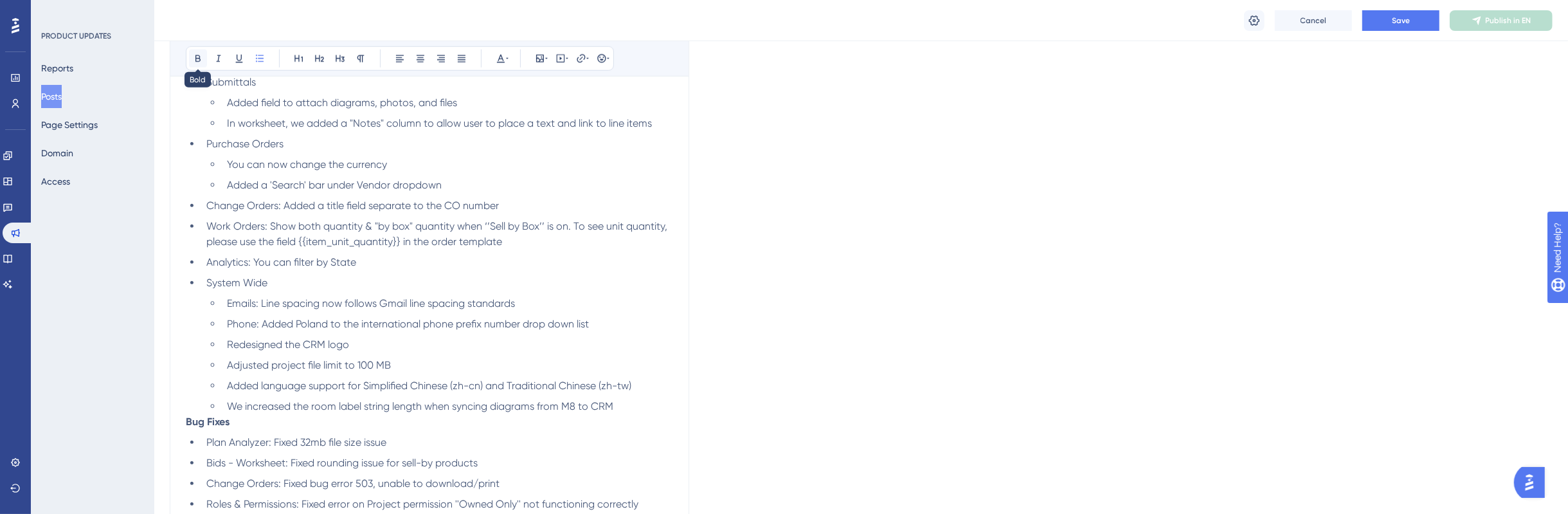
click at [201, 66] on button at bounding box center [197, 58] width 18 height 18
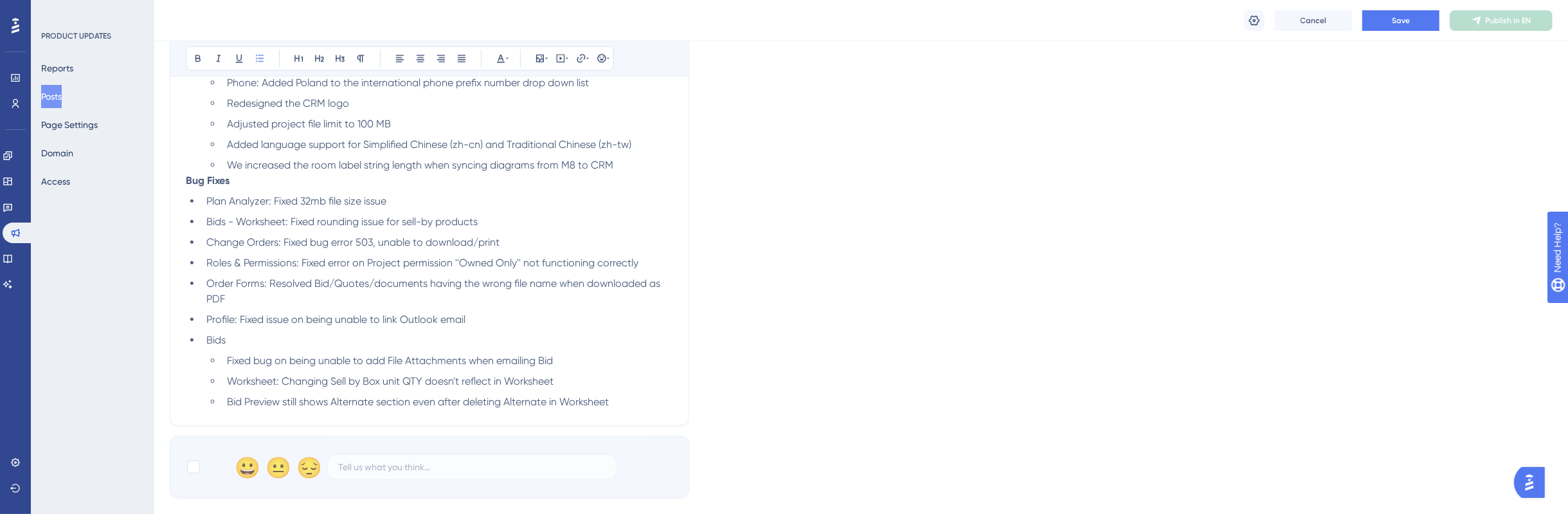
drag, startPoint x: 310, startPoint y: 220, endPoint x: 169, endPoint y: 216, distance: 141.1
click at [197, 64] on button at bounding box center [197, 58] width 18 height 18
drag, startPoint x: 304, startPoint y: 297, endPoint x: 193, endPoint y: 295, distance: 111.0
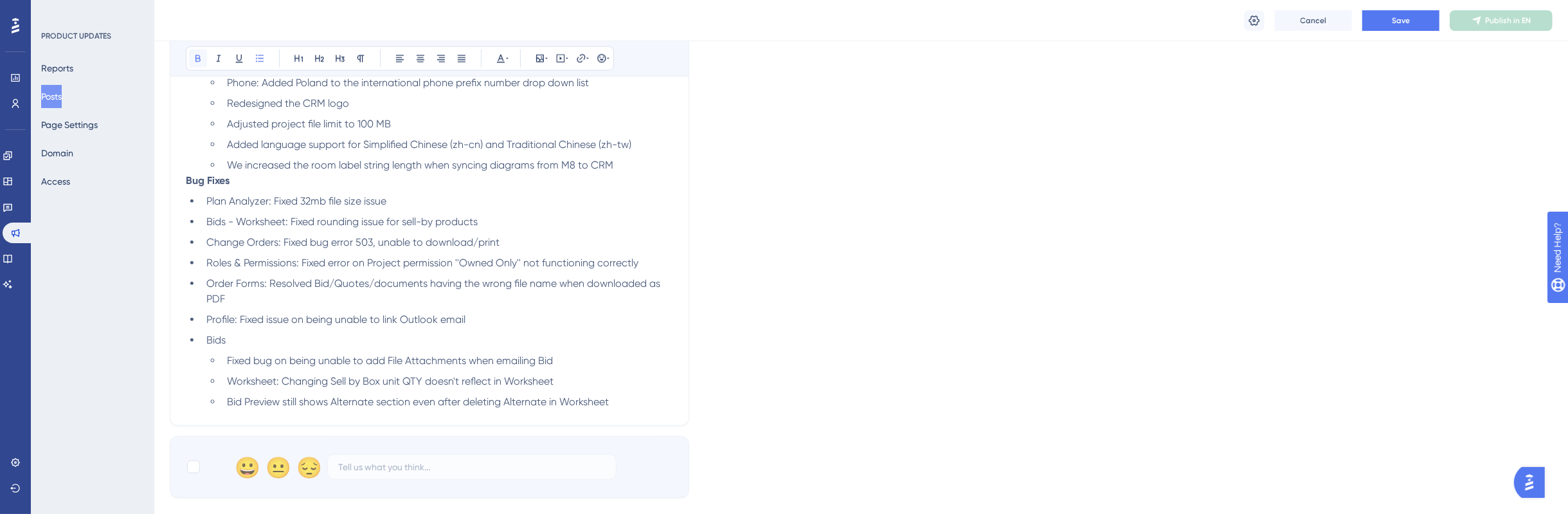
click at [195, 64] on button at bounding box center [197, 58] width 18 height 18
drag, startPoint x: 284, startPoint y: 321, endPoint x: 183, endPoint y: 275, distance: 111.0
click at [201, 56] on icon at bounding box center [197, 58] width 10 height 10
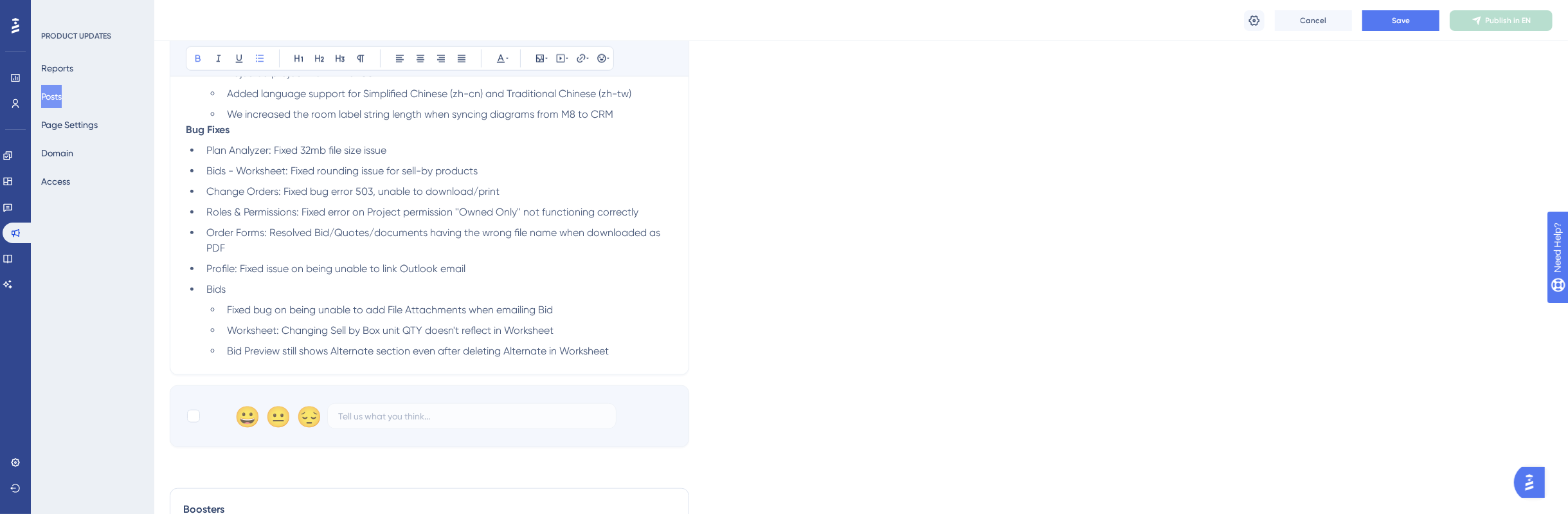
scroll to position [1610, 0]
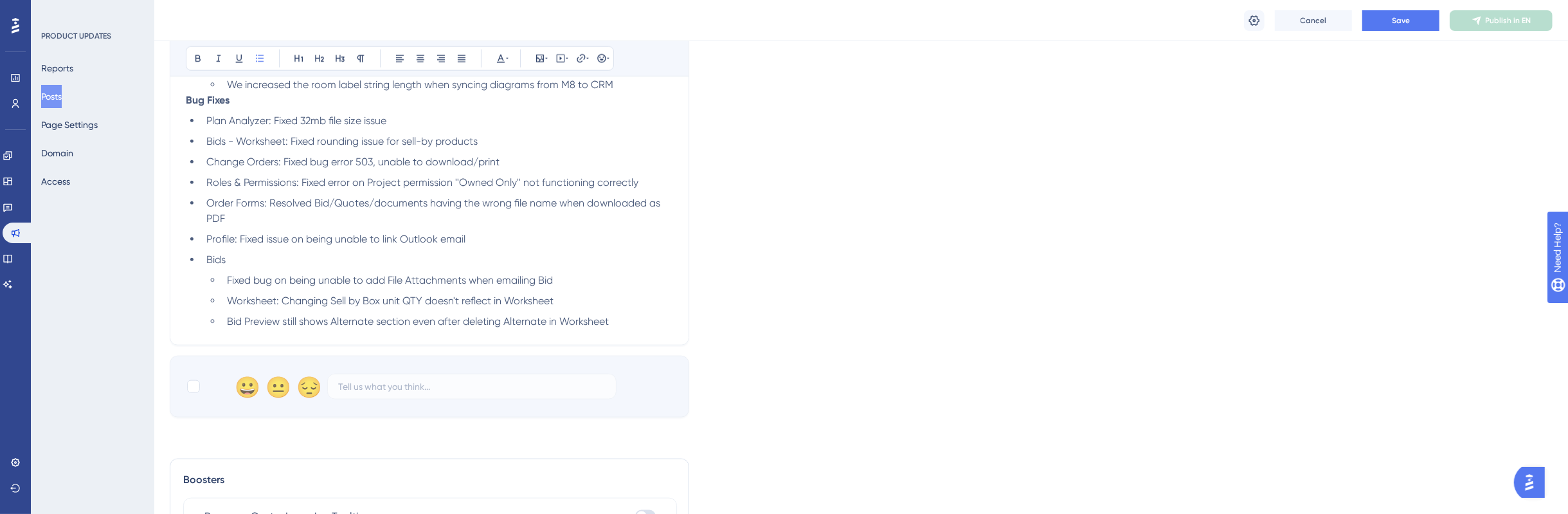
drag, startPoint x: 257, startPoint y: 304, endPoint x: 165, endPoint y: 297, distance: 92.3
click at [199, 53] on icon at bounding box center [197, 58] width 10 height 10
drag, startPoint x: 218, startPoint y: 328, endPoint x: 159, endPoint y: 317, distance: 60.0
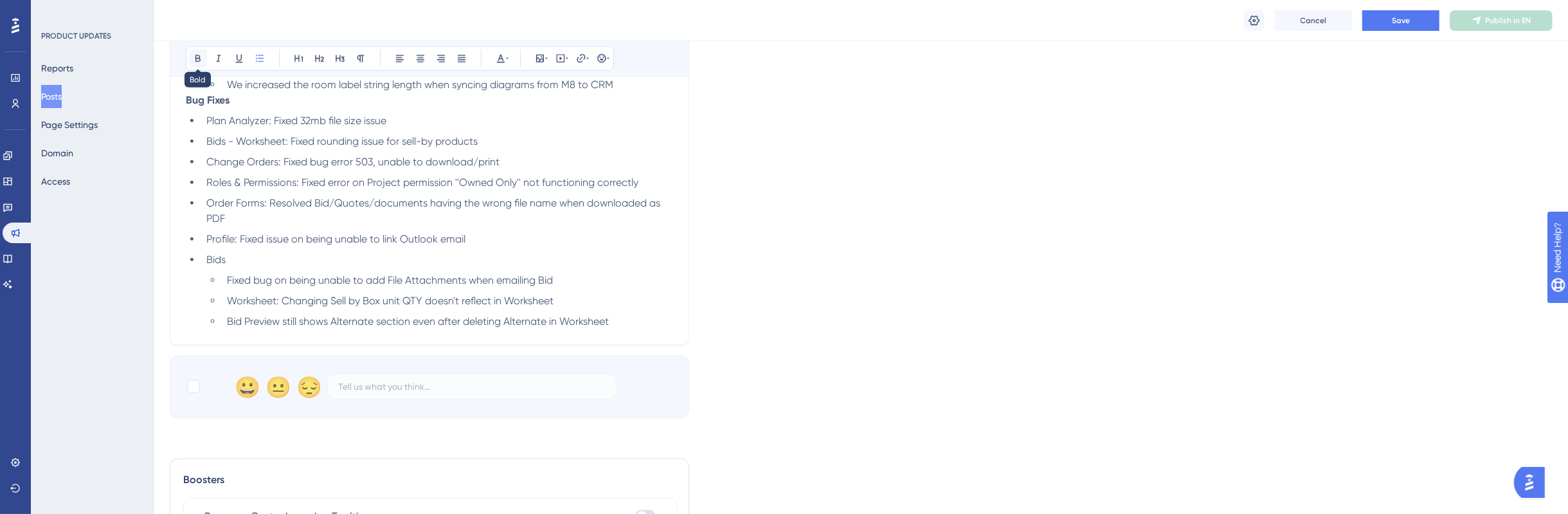
click at [201, 59] on icon at bounding box center [197, 58] width 10 height 10
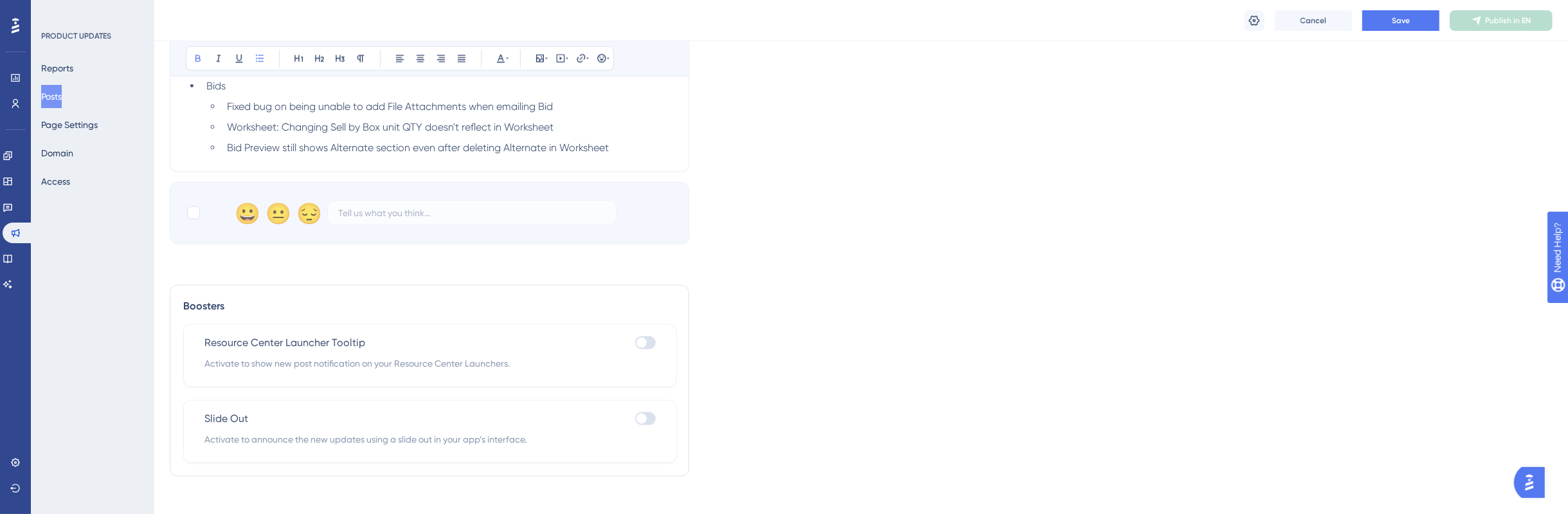
scroll to position [1851, 0]
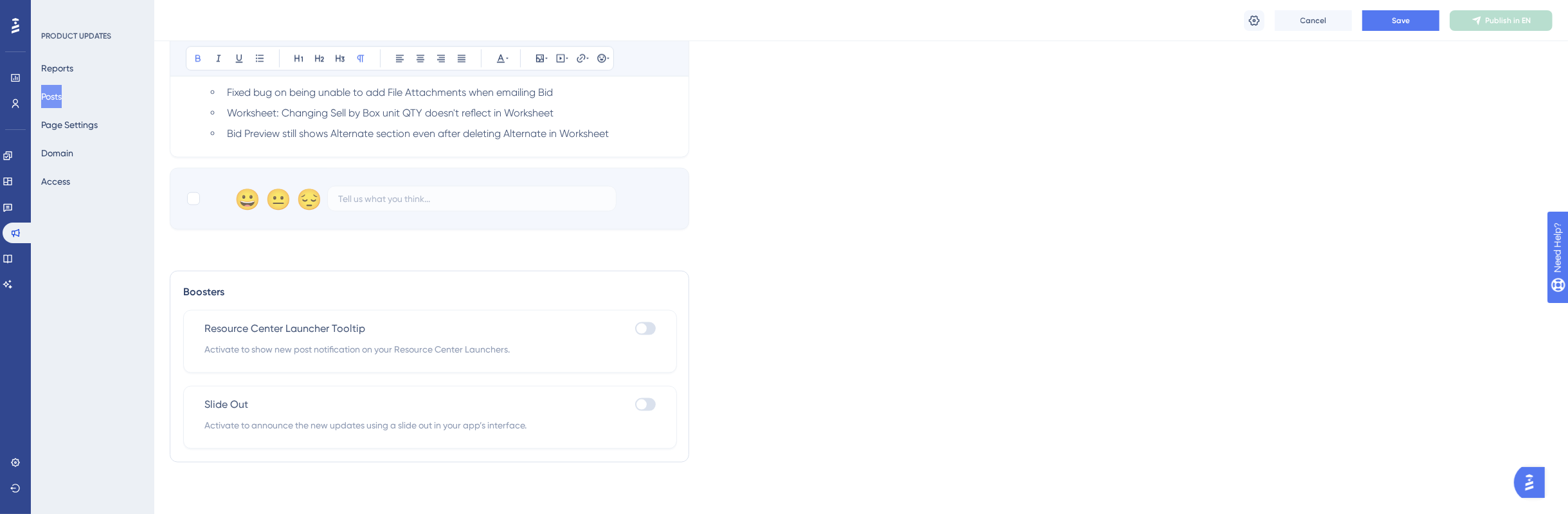
drag, startPoint x: 243, startPoint y: 311, endPoint x: 144, endPoint y: 305, distance: 99.2
click at [300, 62] on icon at bounding box center [298, 58] width 10 height 10
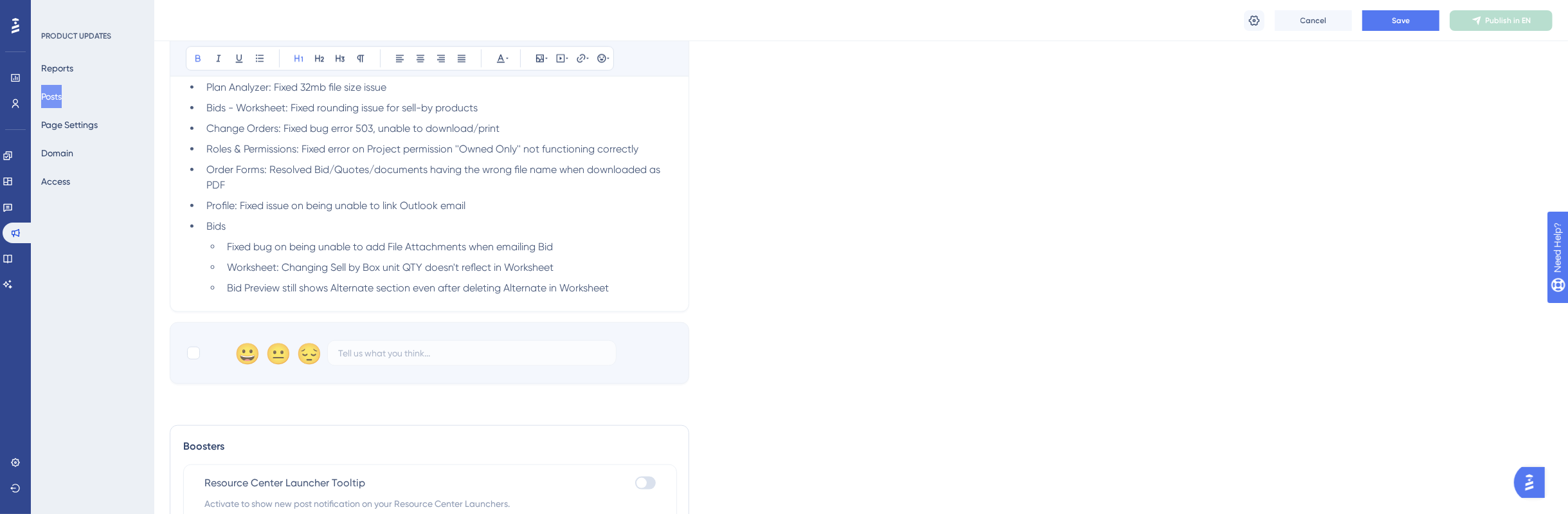
scroll to position [1369, 0]
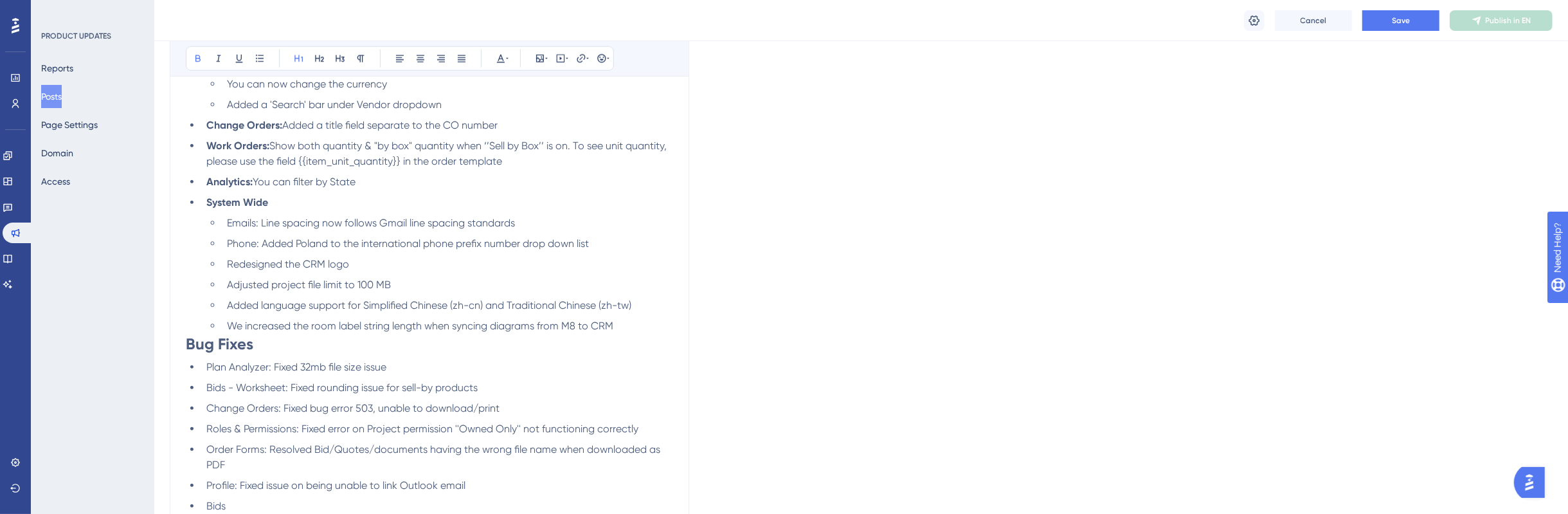
click at [1430, 31] on div "Cancel Save Publish in EN" at bounding box center [861, 21] width 1413 height 41
click at [1430, 29] on button "Save" at bounding box center [1400, 21] width 77 height 21
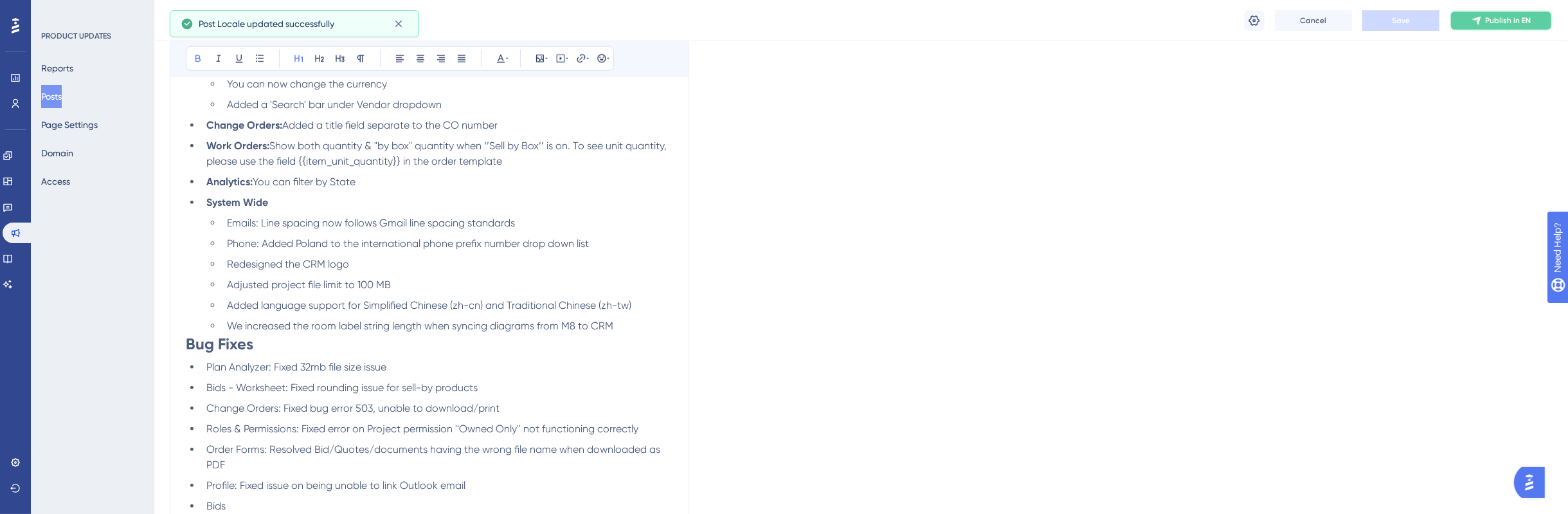
click at [1523, 21] on span "Publish in EN" at bounding box center [1509, 20] width 46 height 10
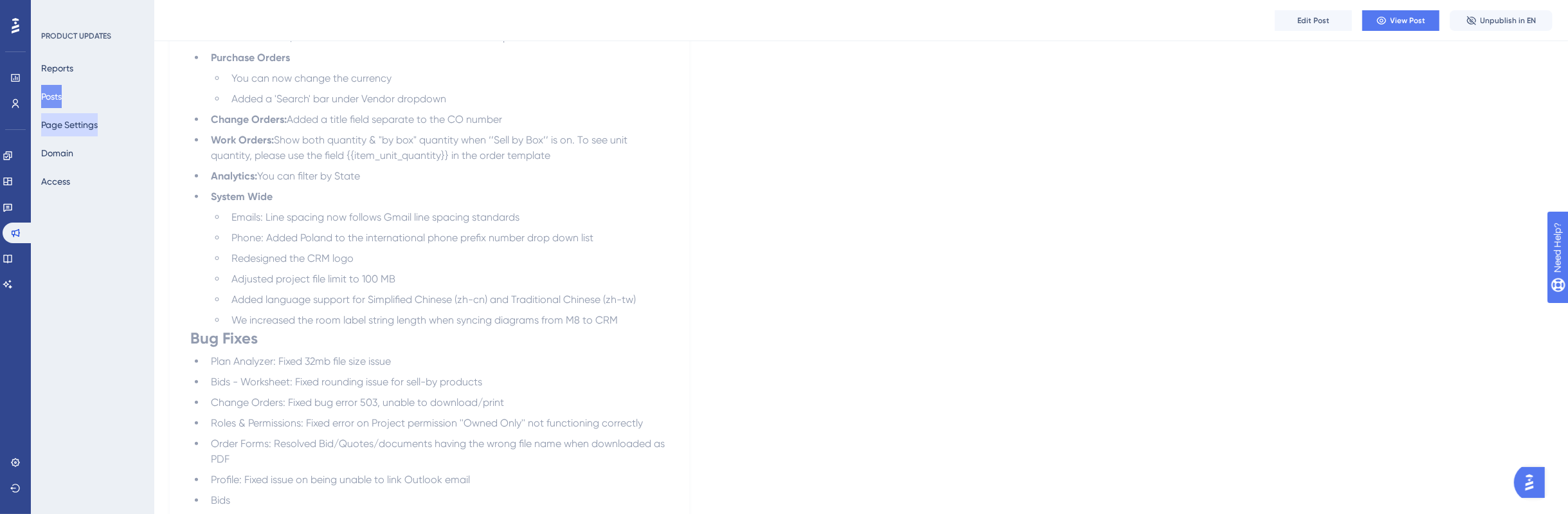
click at [88, 130] on button "Page Settings" at bounding box center [69, 125] width 56 height 23
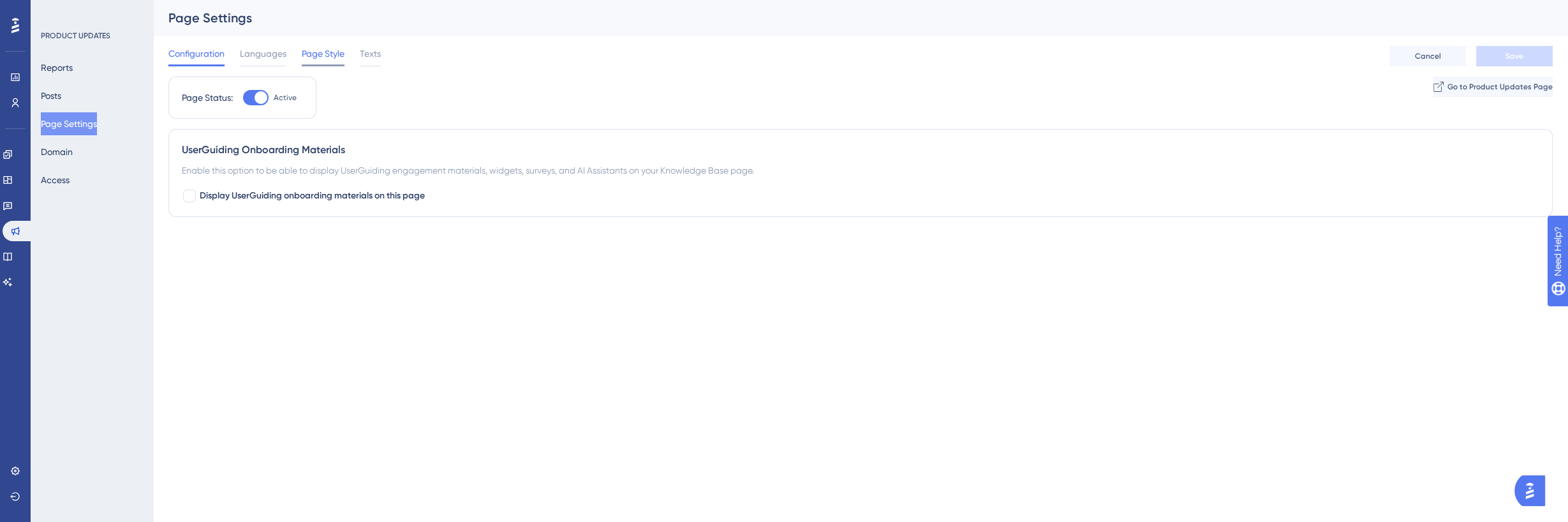
click at [345, 50] on span "Page Style" at bounding box center [323, 53] width 43 height 15
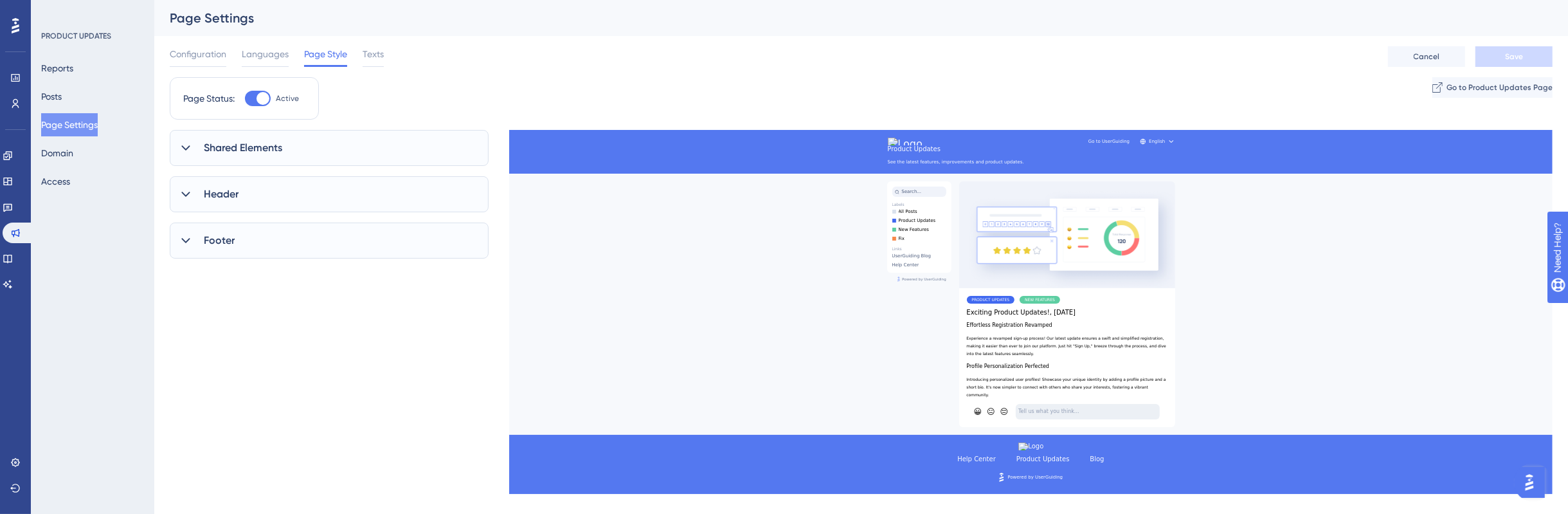
click at [323, 132] on div "Shared Elements" at bounding box center [329, 148] width 319 height 36
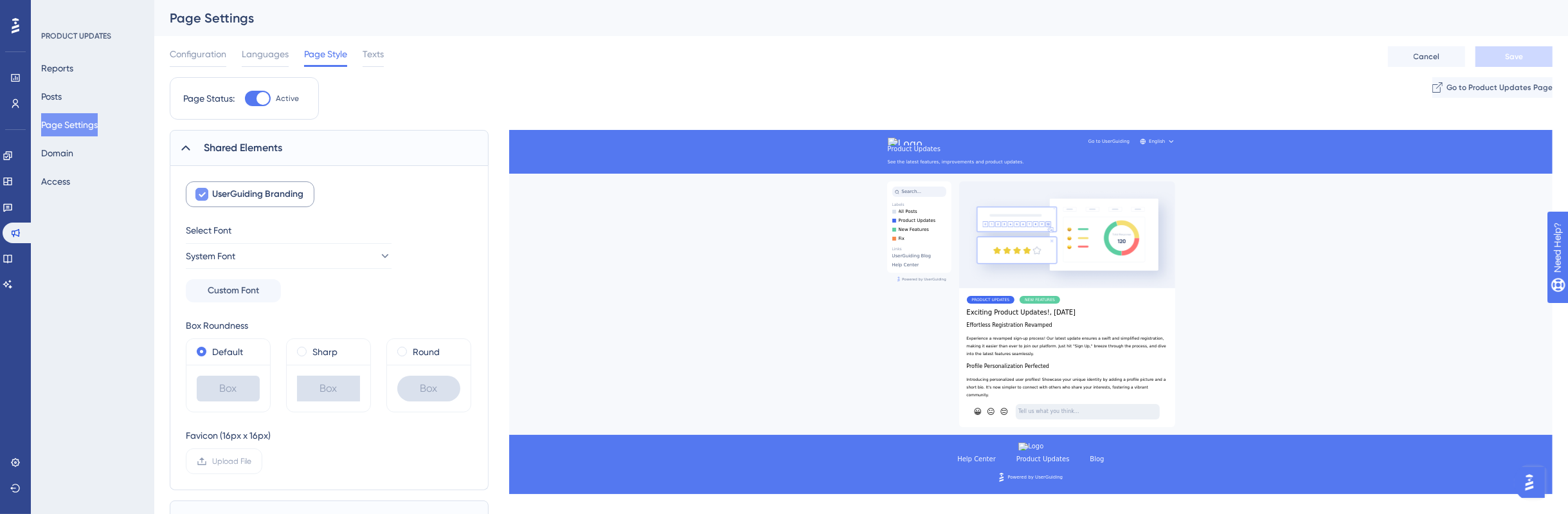
click at [214, 195] on span "UserGuiding Branding" at bounding box center [257, 194] width 91 height 15
checkbox input "false"
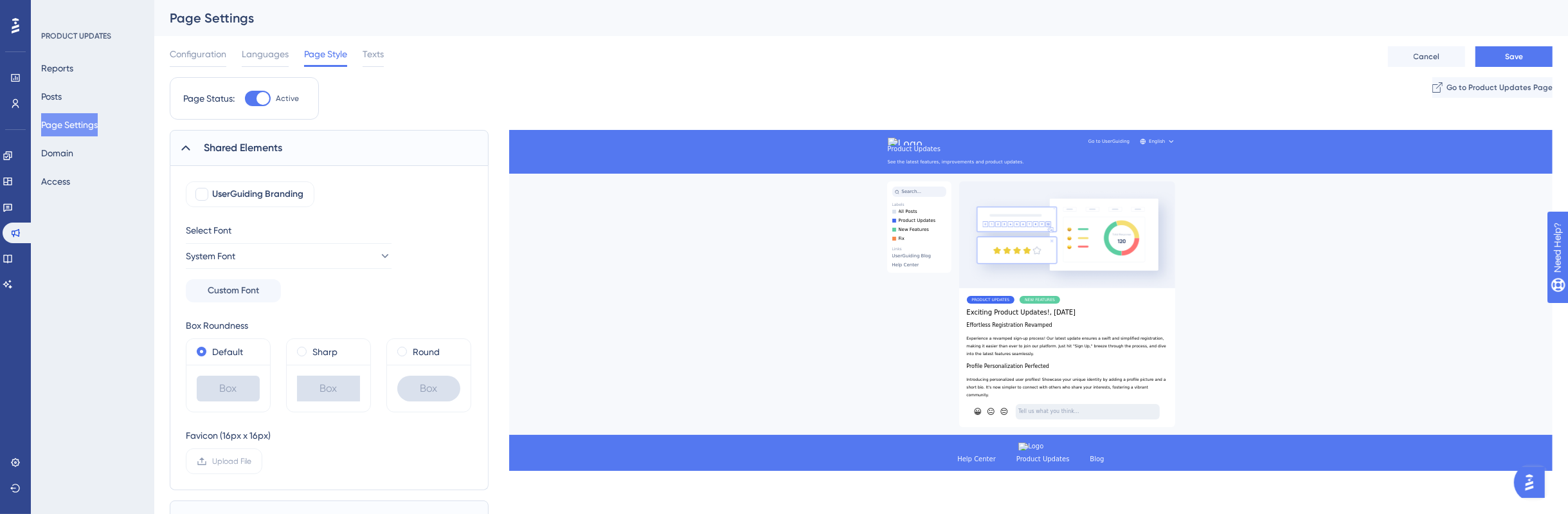
scroll to position [80, 0]
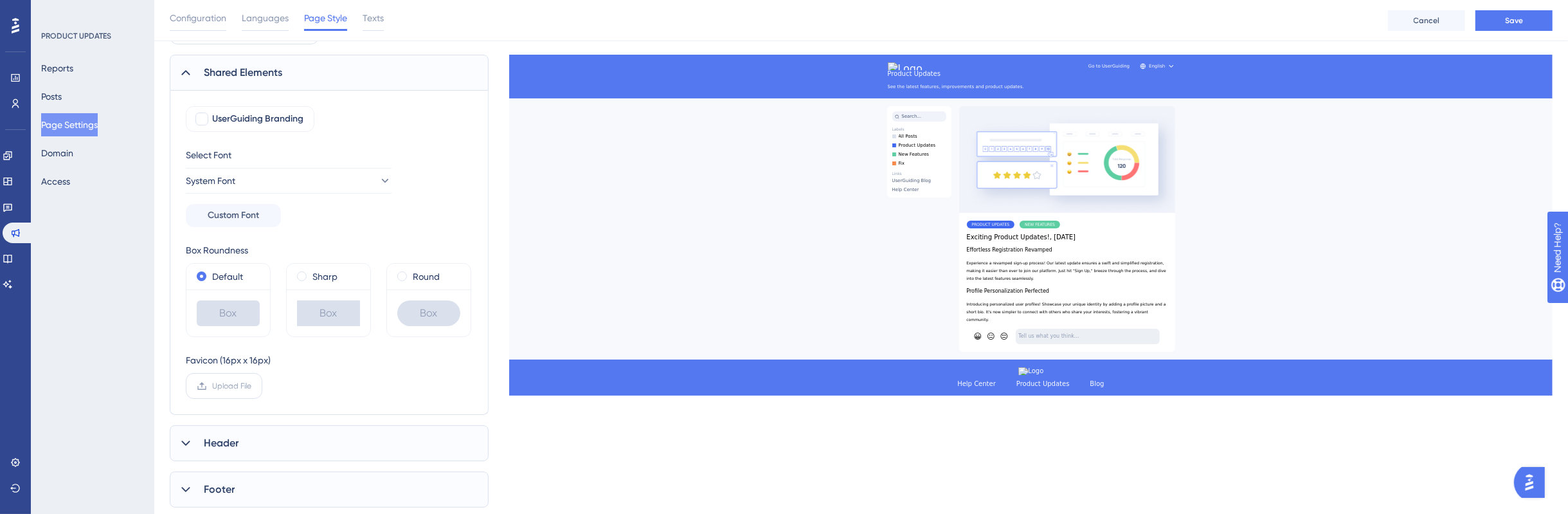
click at [252, 390] on label "Upload File" at bounding box center [224, 386] width 76 height 25
click at [251, 386] on input "Upload File" at bounding box center [251, 386] width 0 height 0
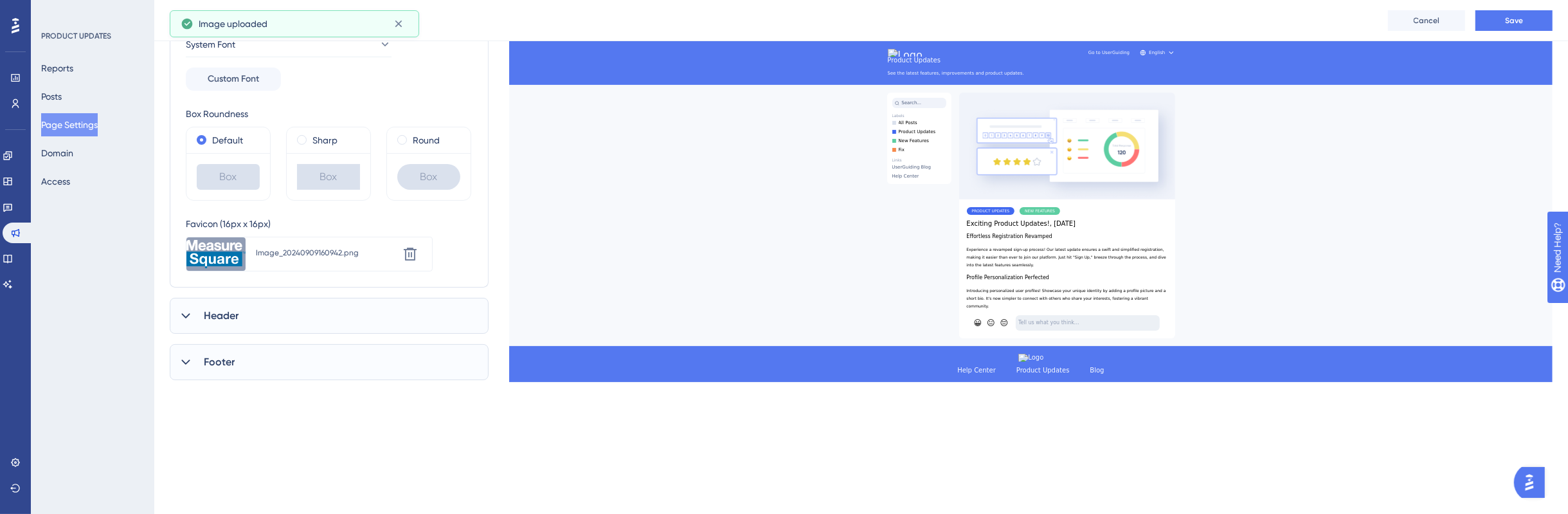
scroll to position [241, 0]
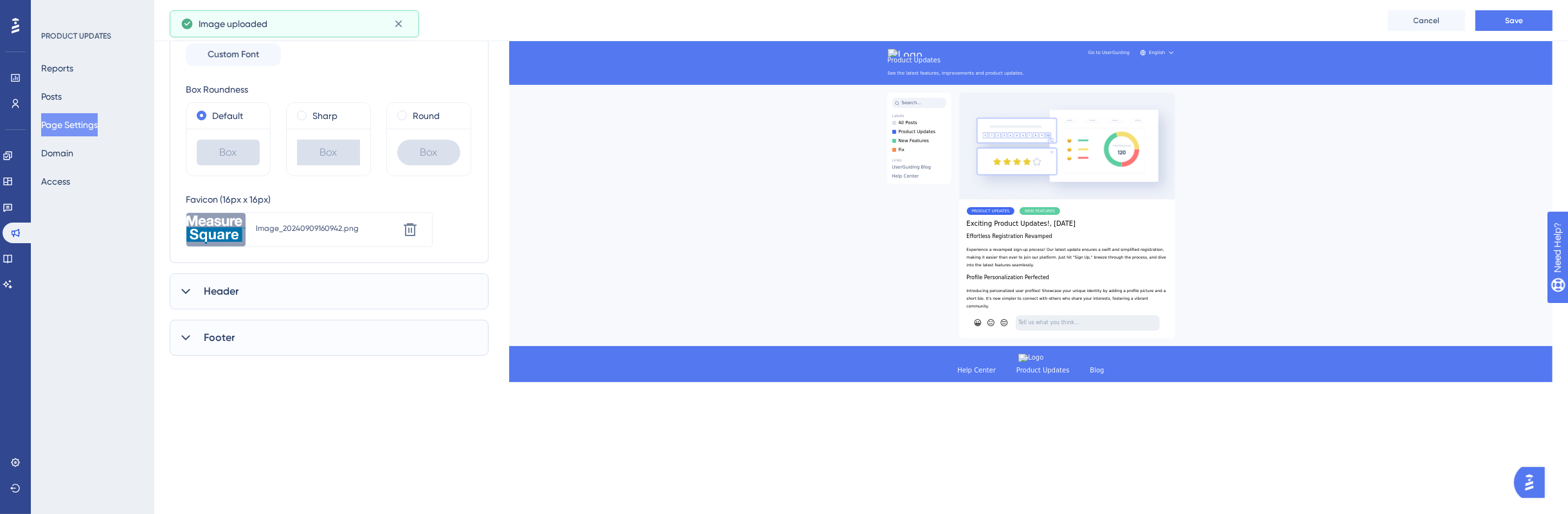
click at [320, 290] on div "Header" at bounding box center [329, 290] width 319 height 36
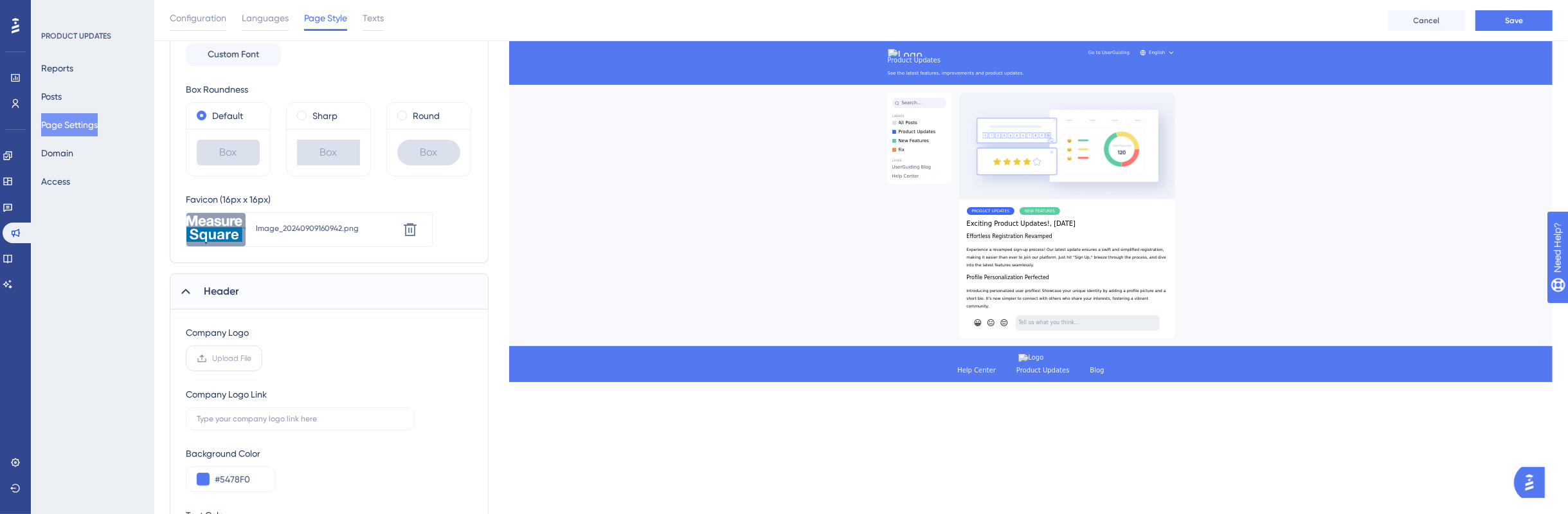
click at [233, 357] on span "Upload File" at bounding box center [231, 358] width 39 height 10
click at [251, 358] on input "Upload File" at bounding box center [251, 358] width 0 height 0
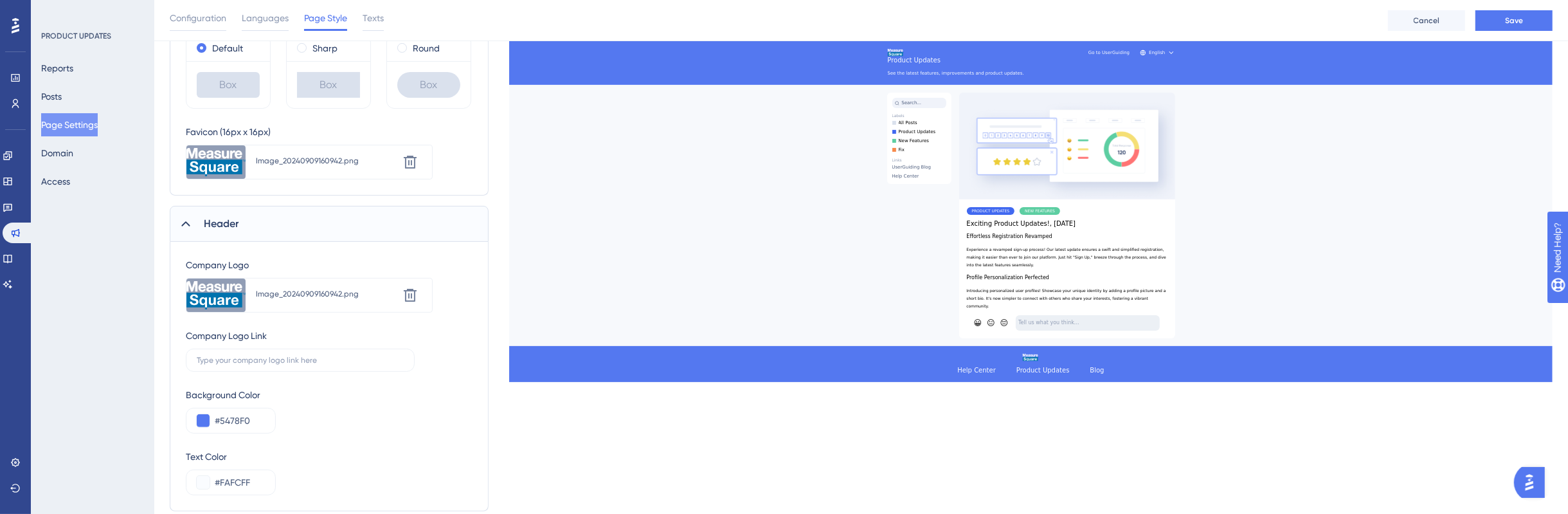
scroll to position [392, 0]
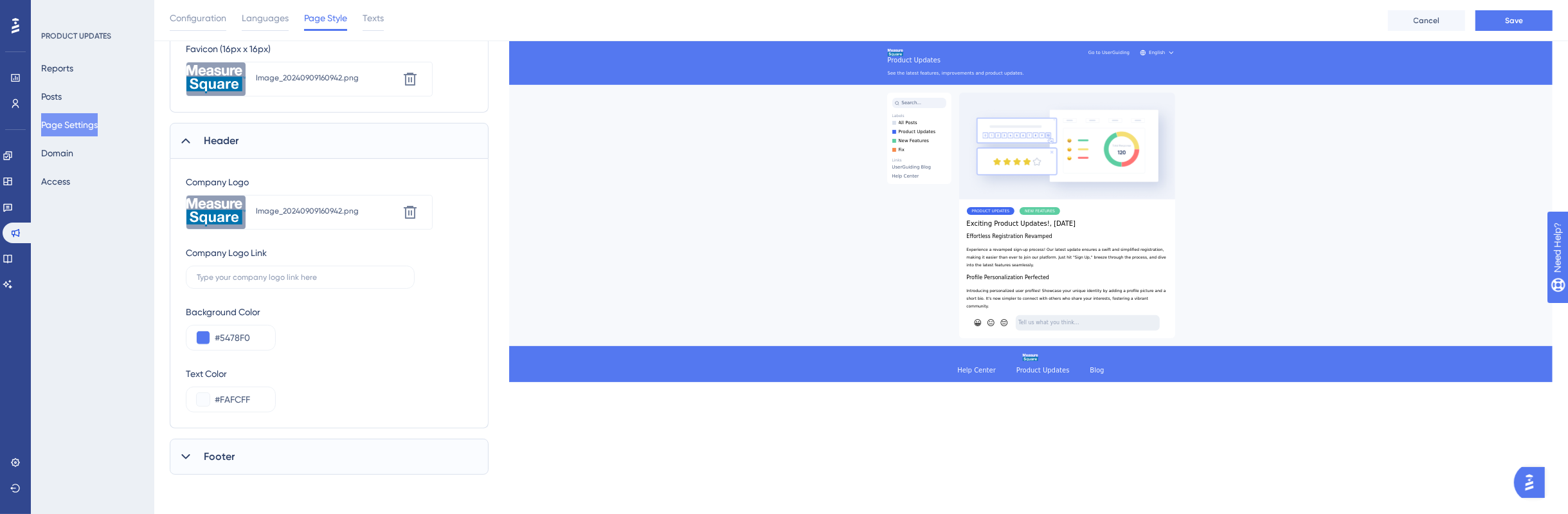
click at [374, 472] on div "Footer" at bounding box center [329, 456] width 319 height 36
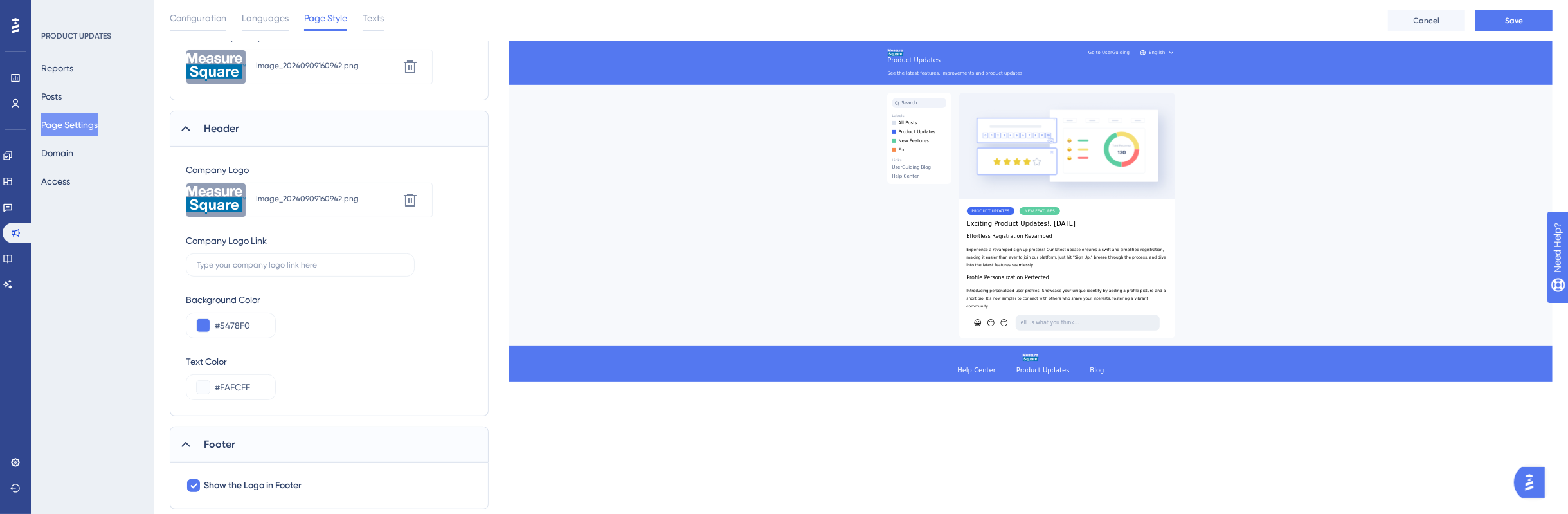
scroll to position [439, 0]
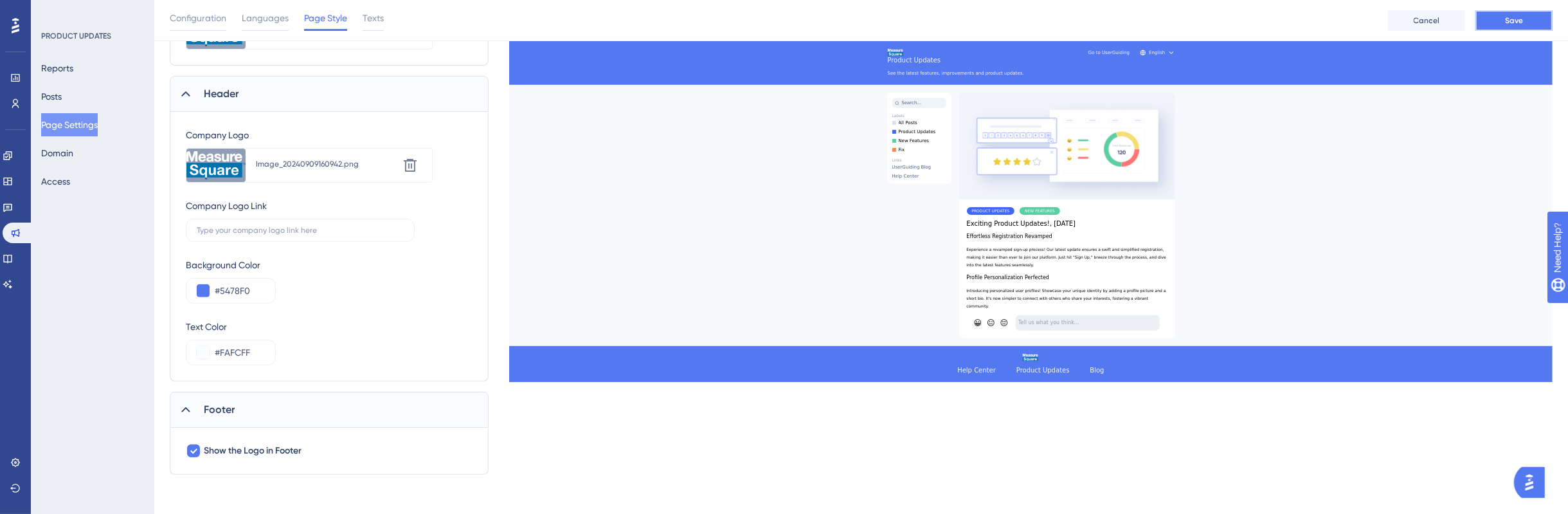
click at [1541, 21] on button "Save" at bounding box center [1513, 21] width 77 height 21
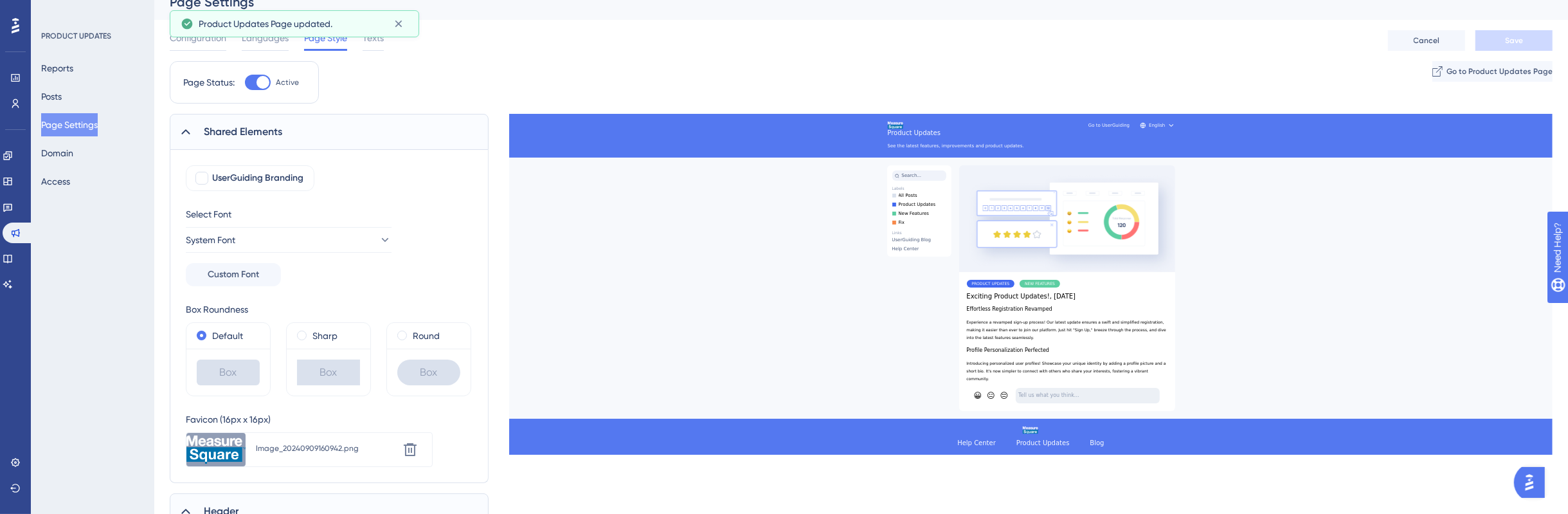
scroll to position [0, 0]
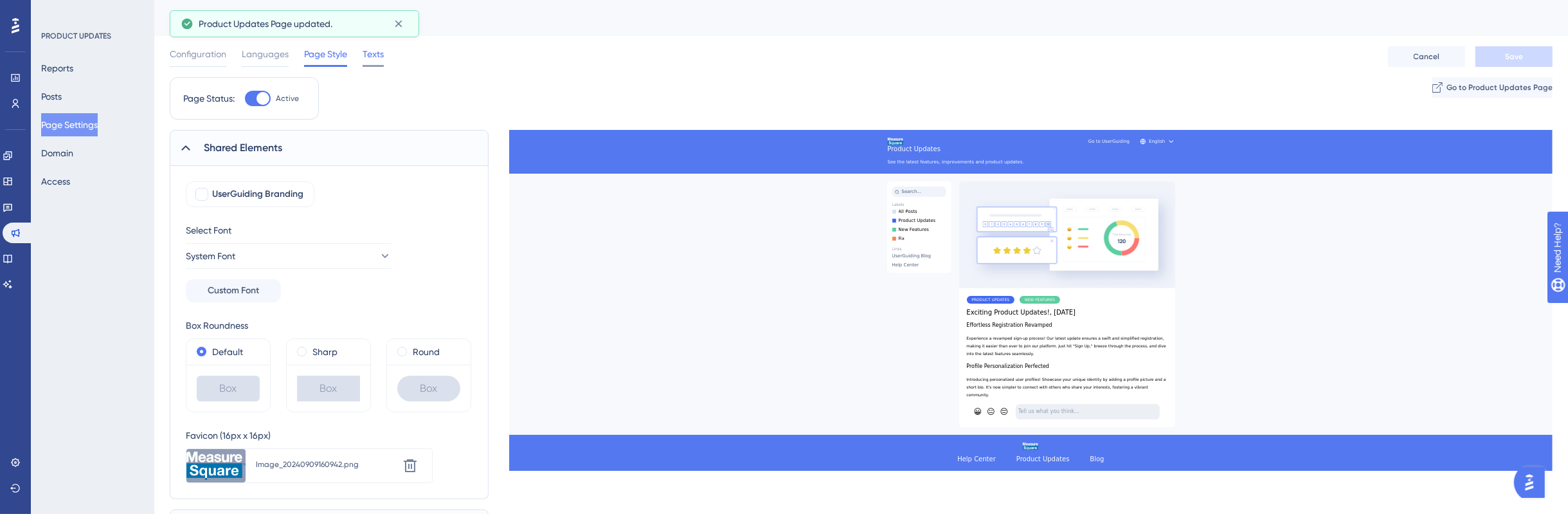
click at [376, 49] on span "Texts" at bounding box center [373, 53] width 21 height 15
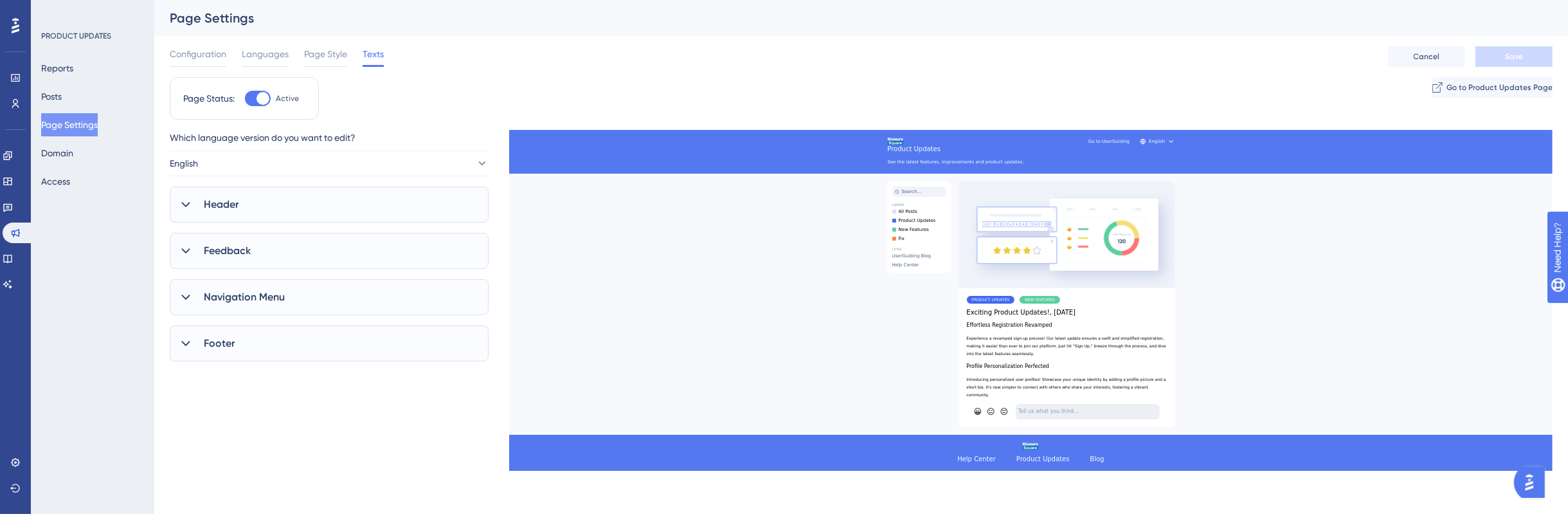
click at [290, 211] on div "Header" at bounding box center [329, 204] width 319 height 36
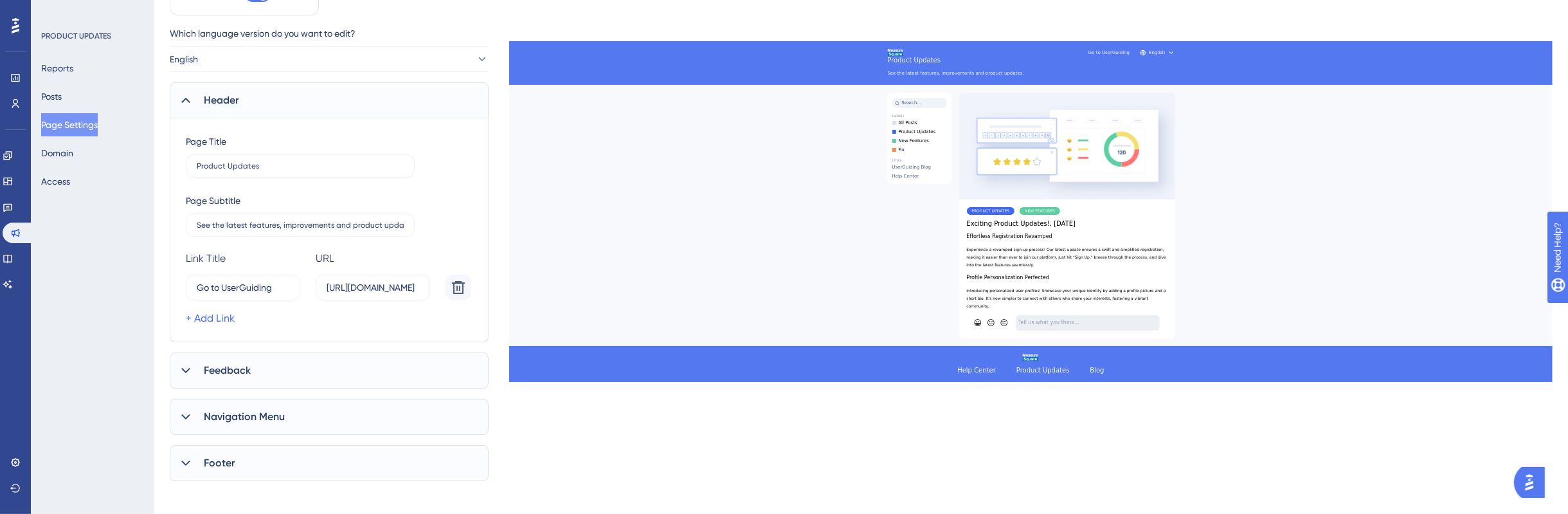
scroll to position [251, 0]
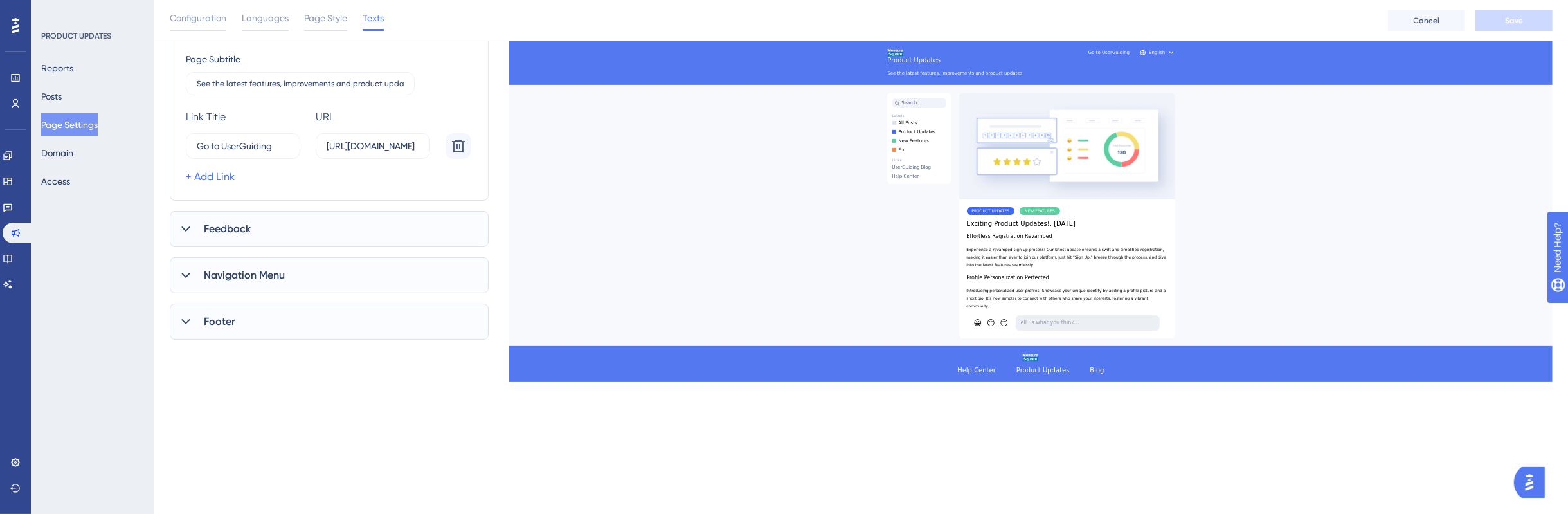
click at [279, 225] on div "Feedback" at bounding box center [329, 228] width 319 height 36
